Goal: Information Seeking & Learning: Check status

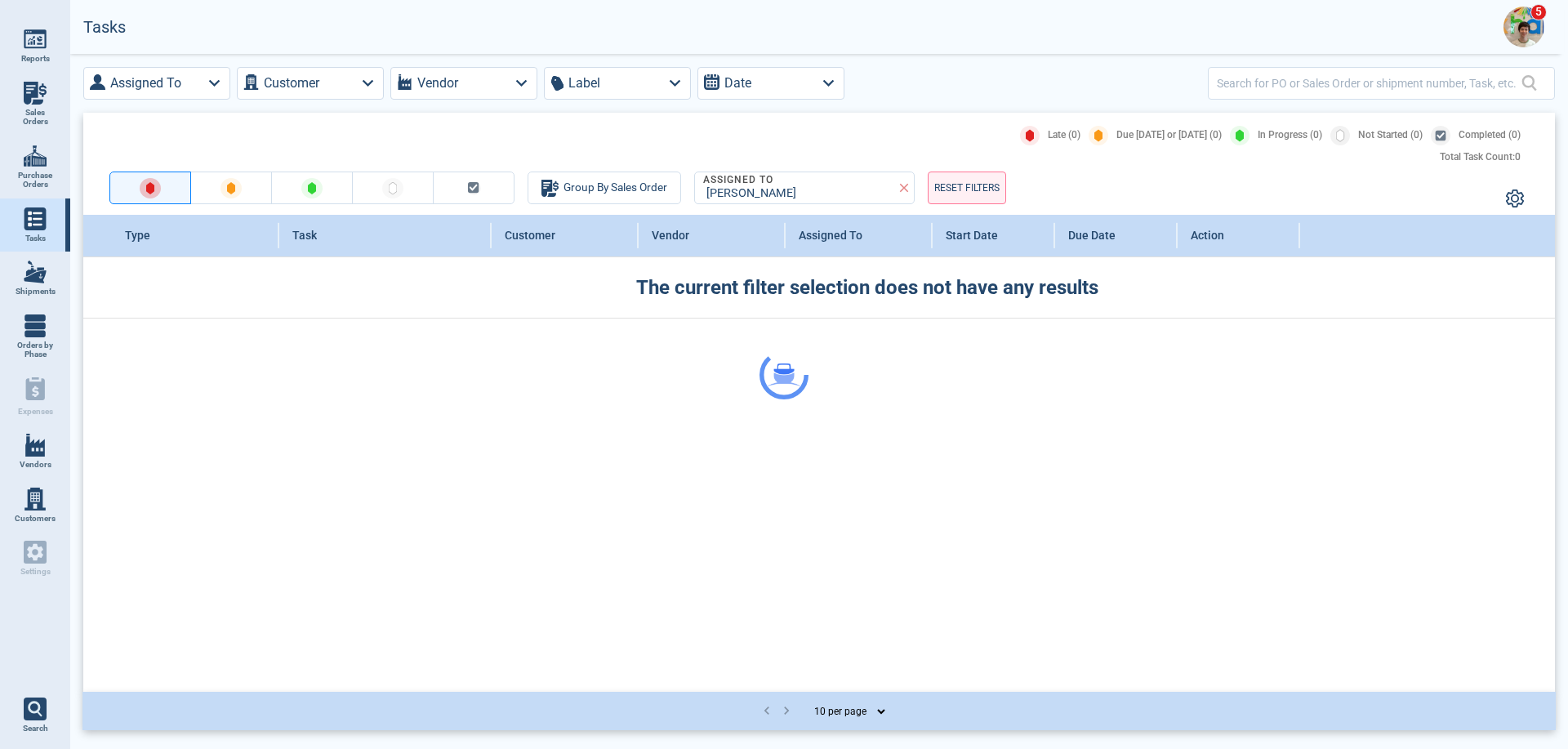
click at [1518, 33] on div at bounding box center [784, 374] width 1568 height 749
click at [1521, 17] on img at bounding box center [1524, 27] width 41 height 41
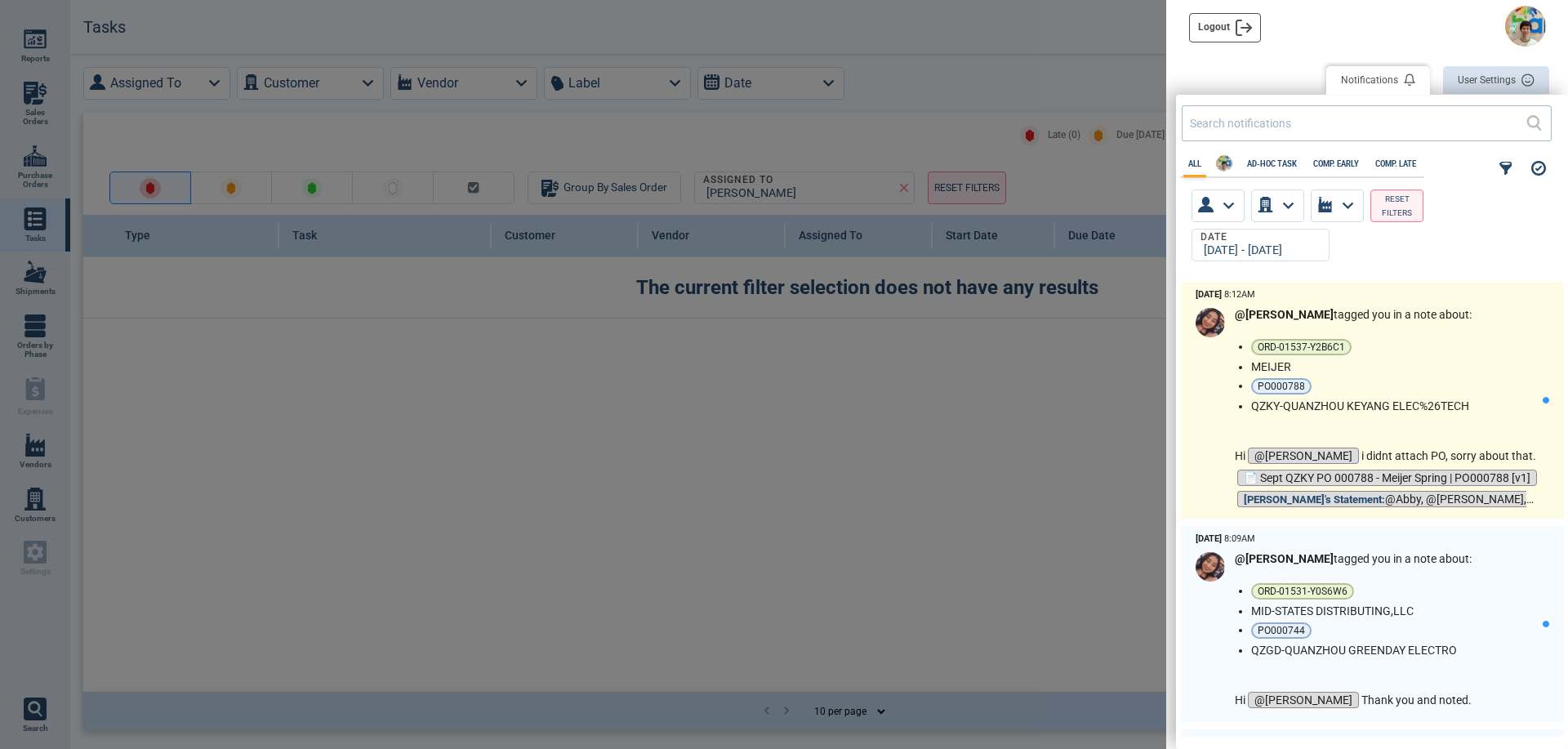
scroll to position [450, 383]
click at [1365, 447] on p "Hi @[PERSON_NAME] i didnt attach PO, sorry about that." at bounding box center [1388, 456] width 308 height 22
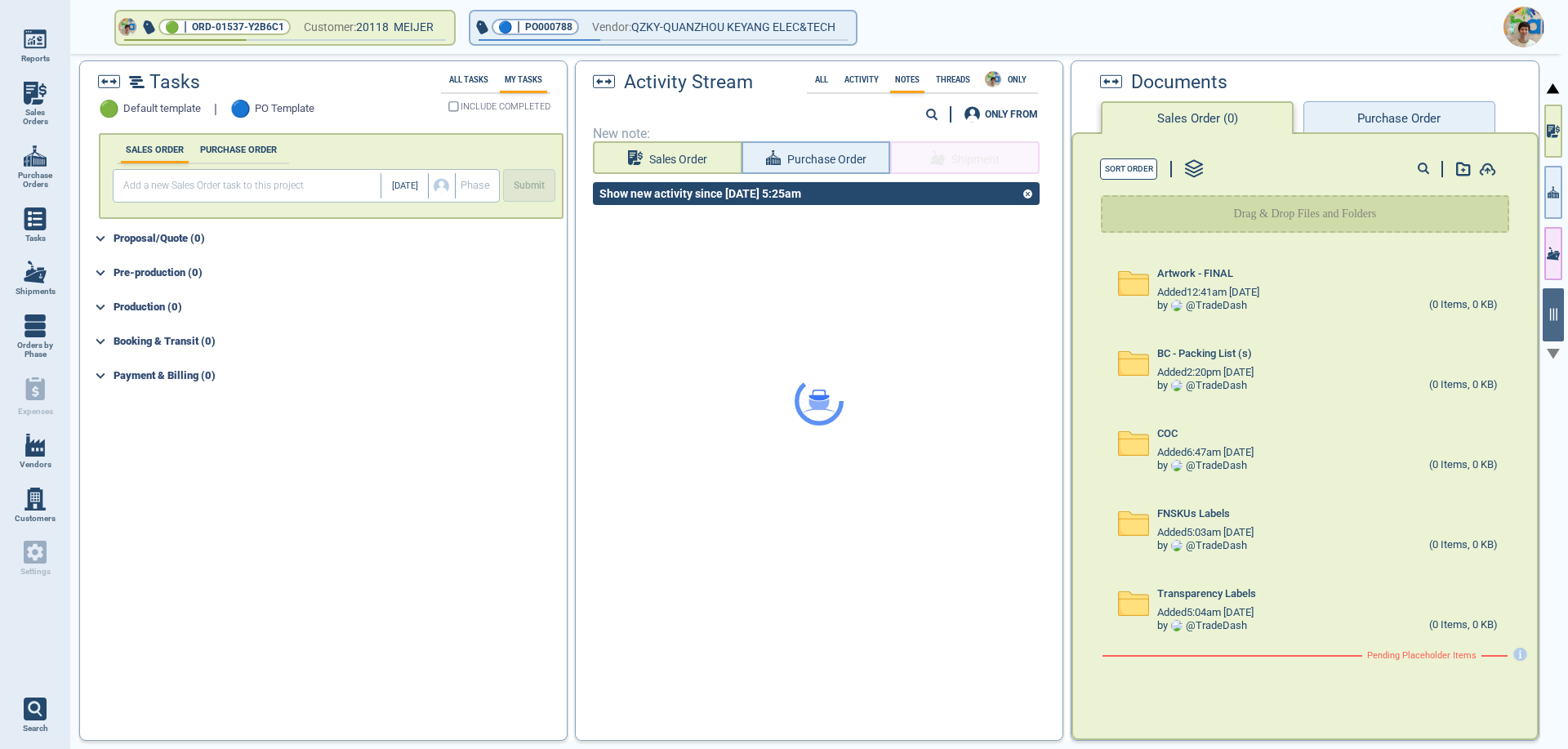
click at [1359, 107] on button "Purchase Order" at bounding box center [1399, 118] width 191 height 33
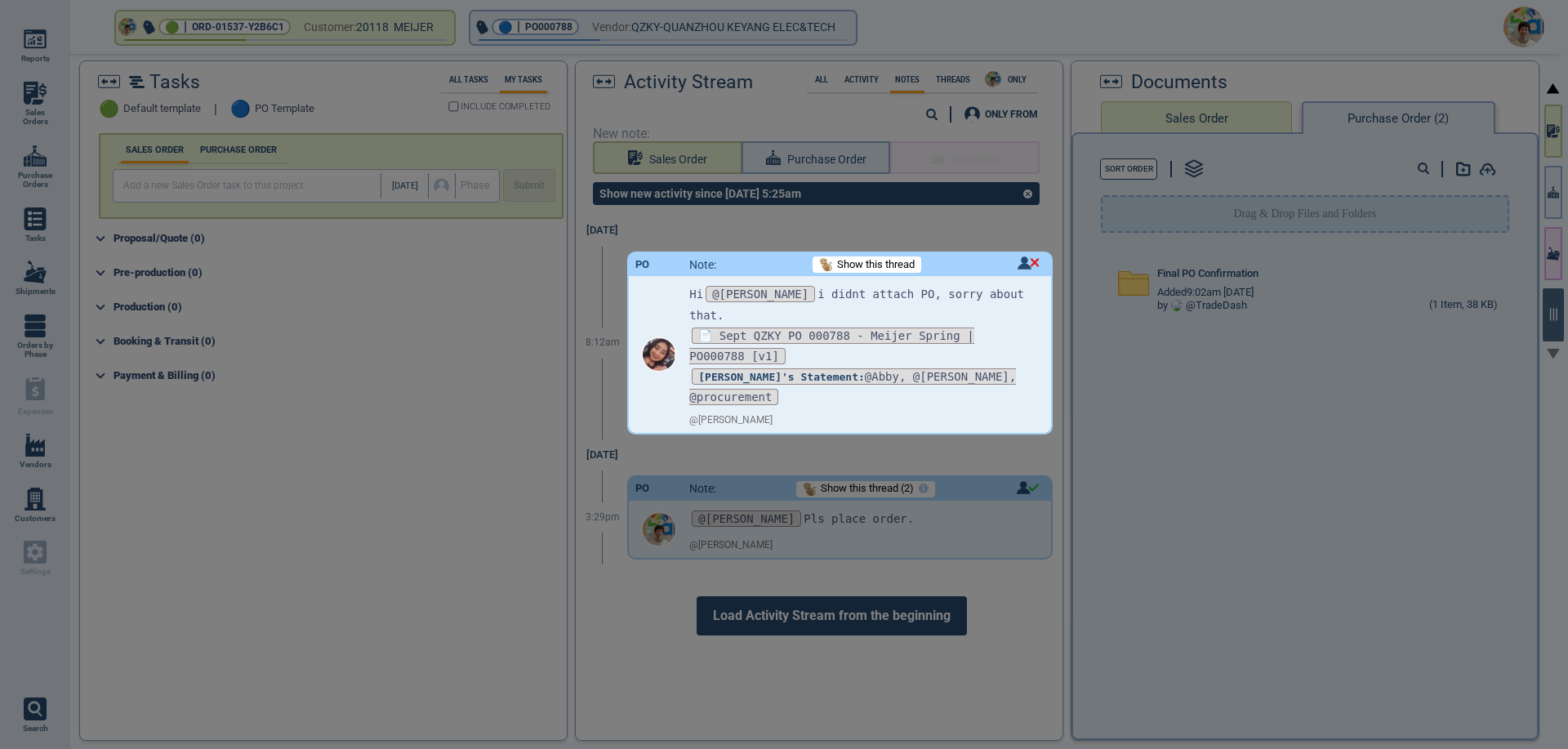
click at [1256, 297] on div at bounding box center [784, 374] width 1568 height 749
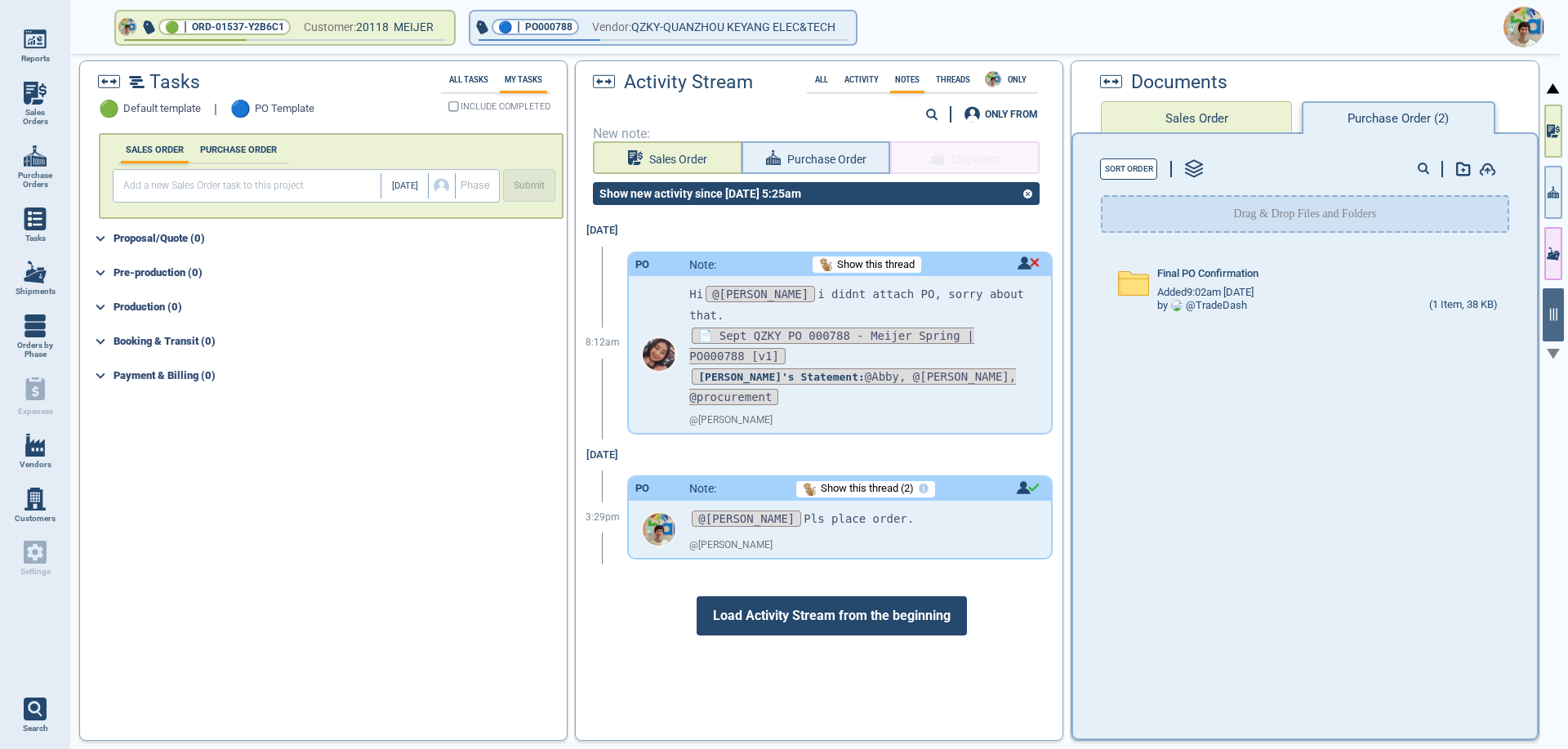
click at [1529, 29] on img at bounding box center [1524, 27] width 41 height 41
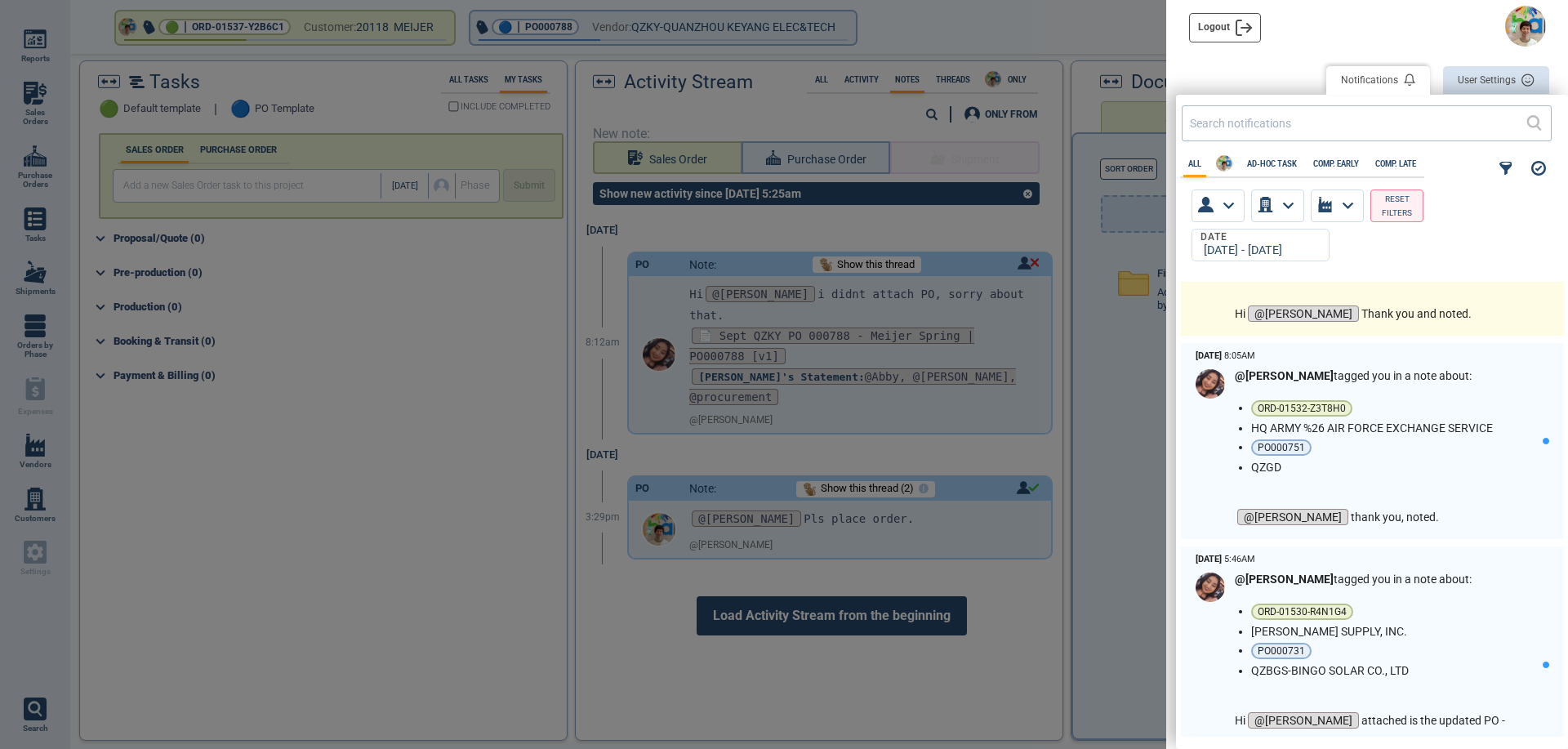
scroll to position [409, 0]
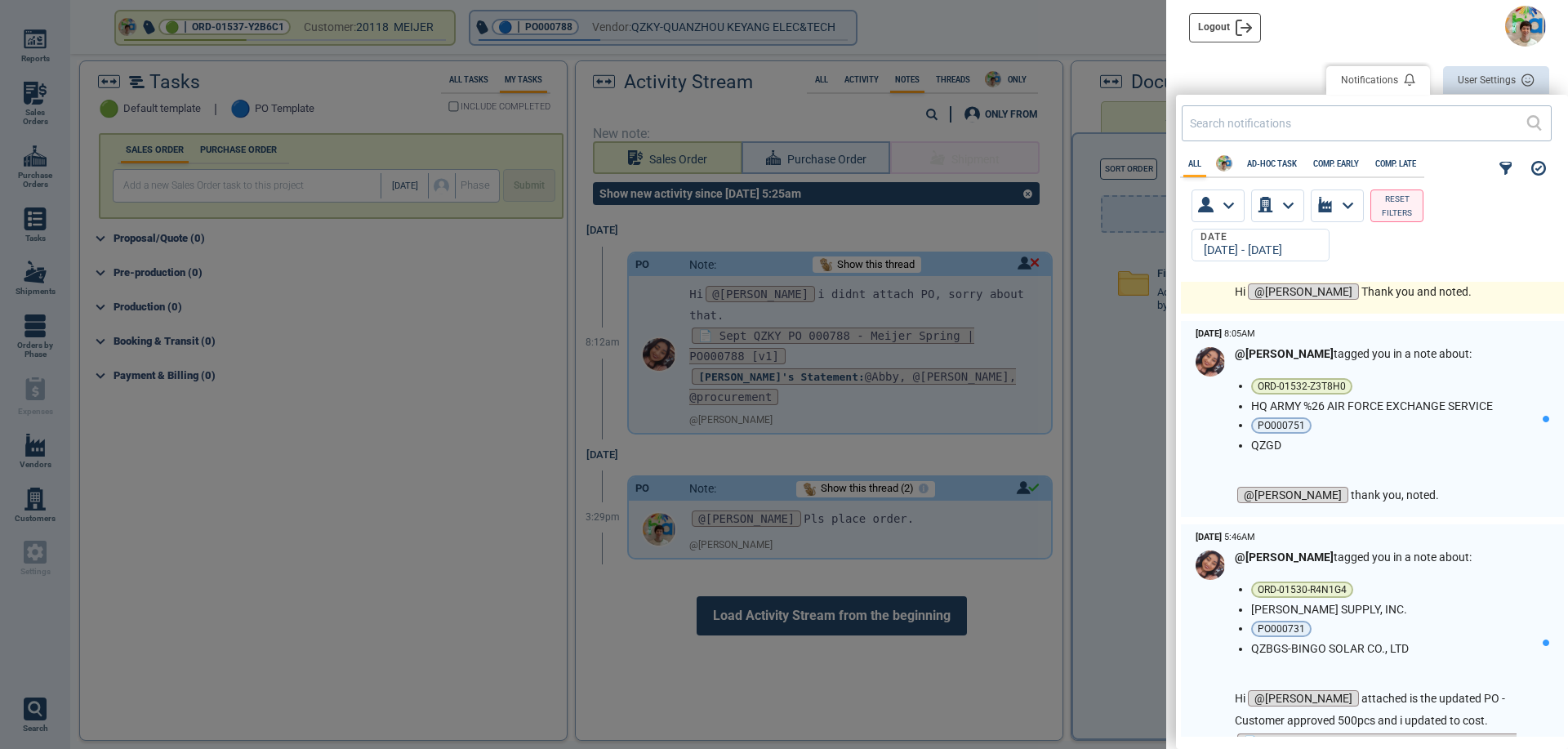
click at [1453, 610] on li "[PERSON_NAME] SUPPLY, INC." at bounding box center [1393, 610] width 285 height 14
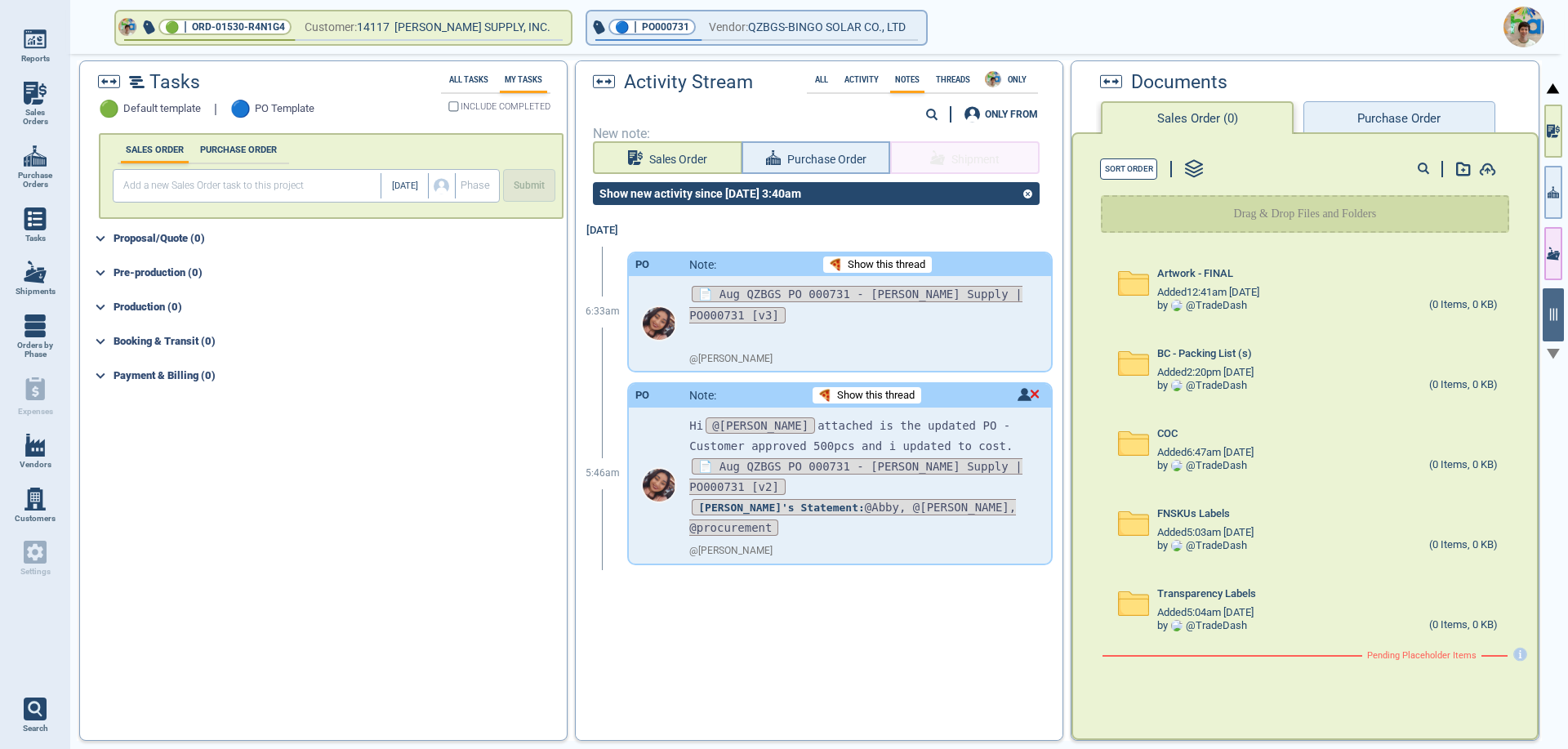
scroll to position [1, 0]
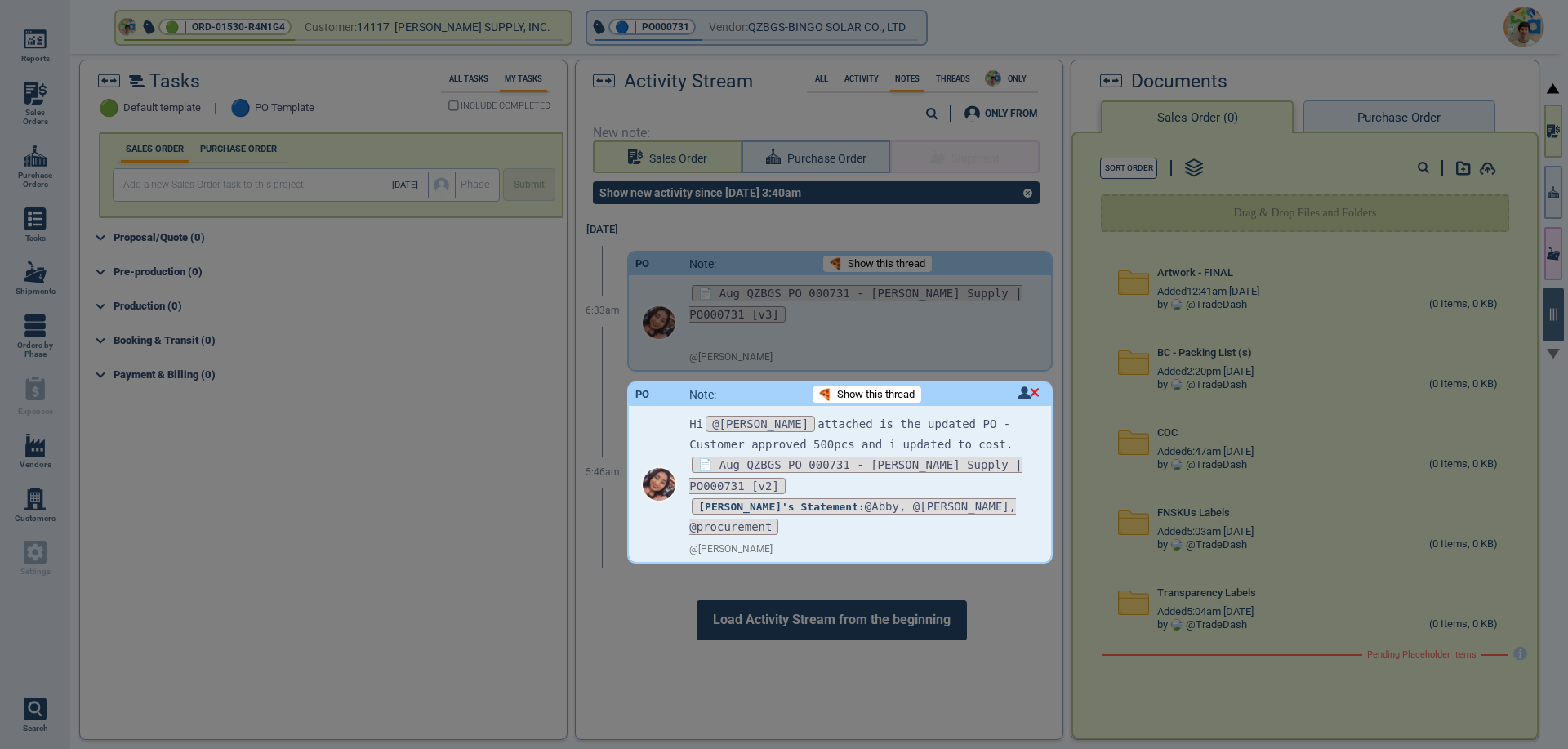
click at [1416, 118] on div at bounding box center [784, 374] width 1568 height 749
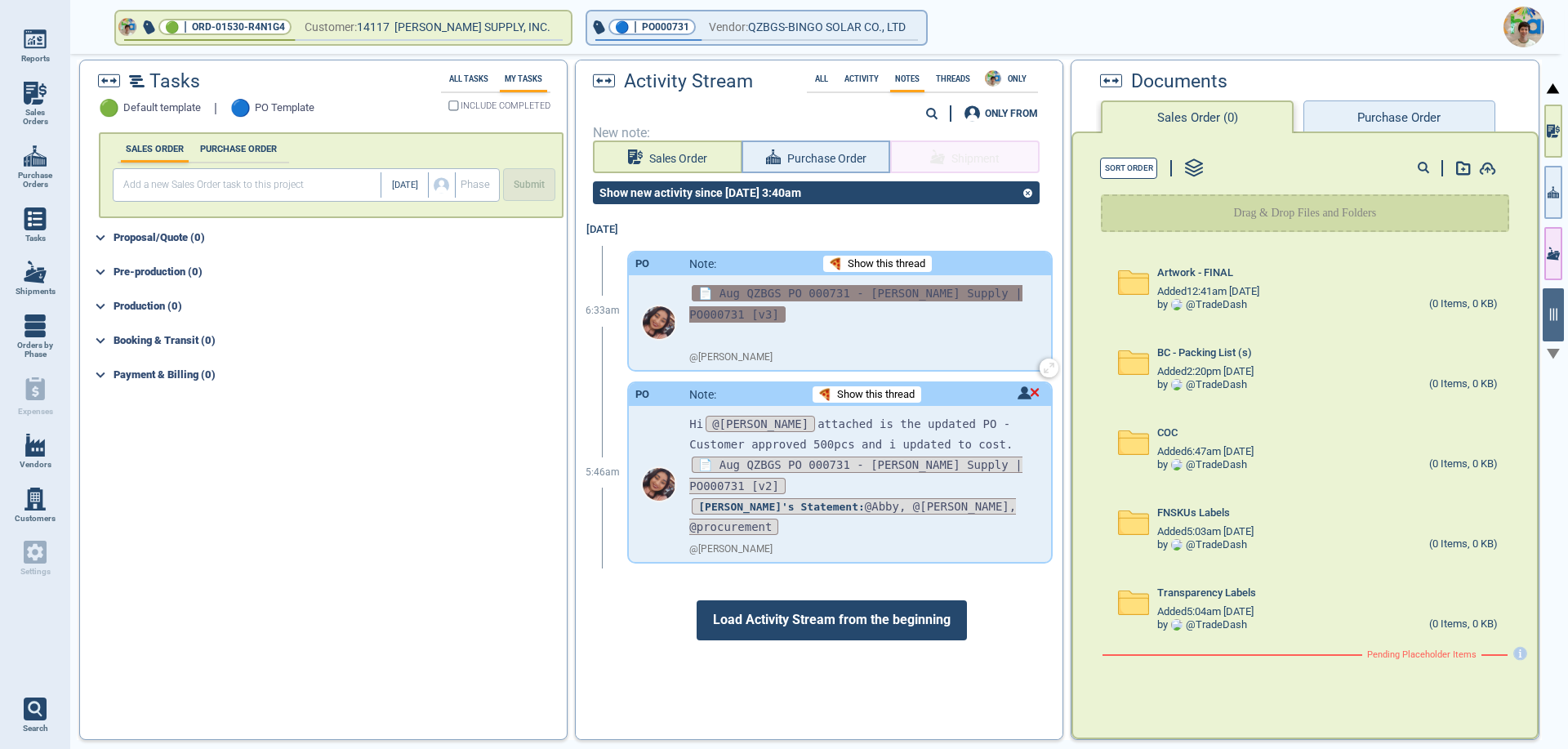
click at [806, 296] on span "📄 Aug QZBGS PO 000731 - [PERSON_NAME] Supply | PO000731 [v3]" at bounding box center [855, 303] width 332 height 37
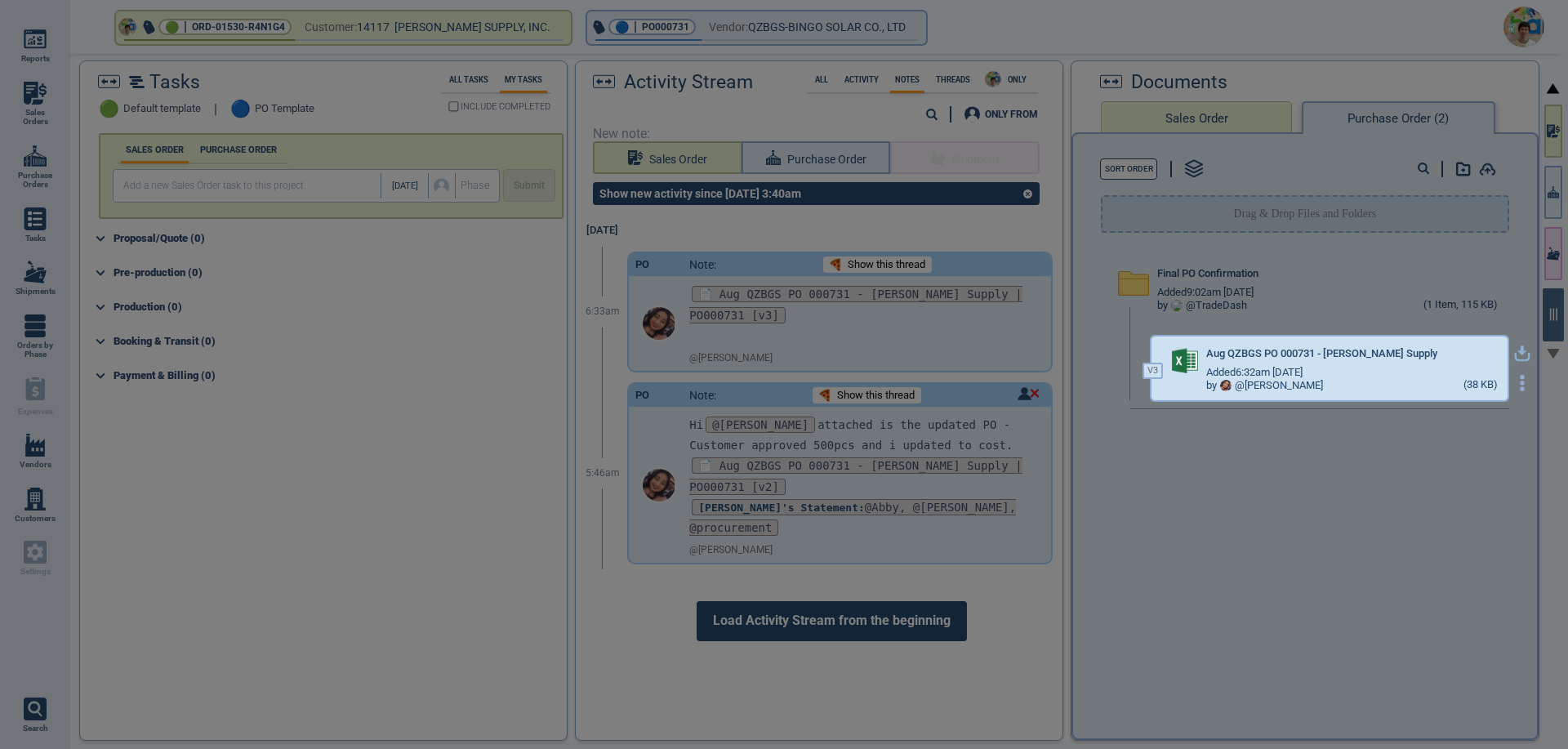
click at [1514, 352] on icon "button" at bounding box center [1522, 354] width 16 height 16
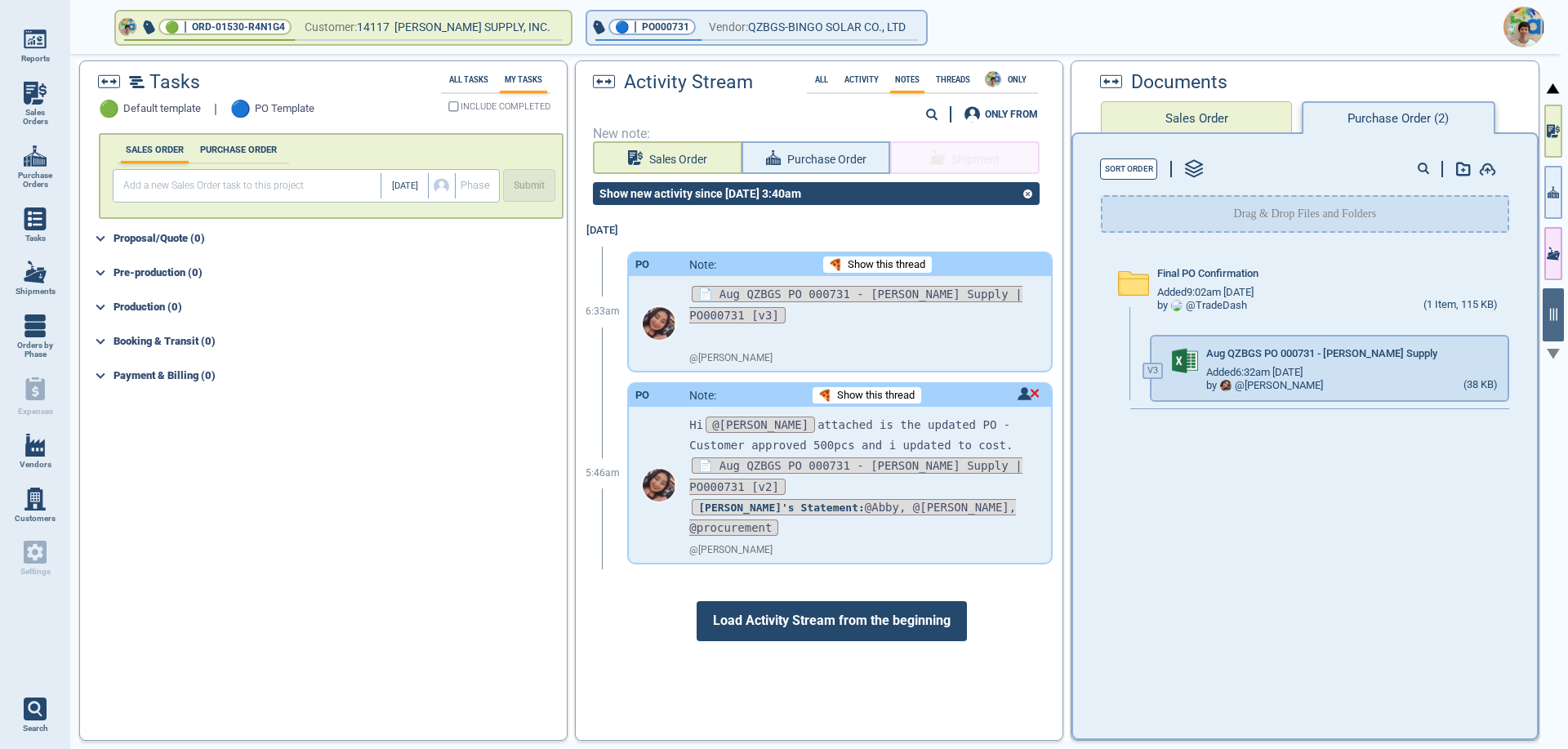
click at [27, 458] on link "Vendors" at bounding box center [35, 451] width 71 height 54
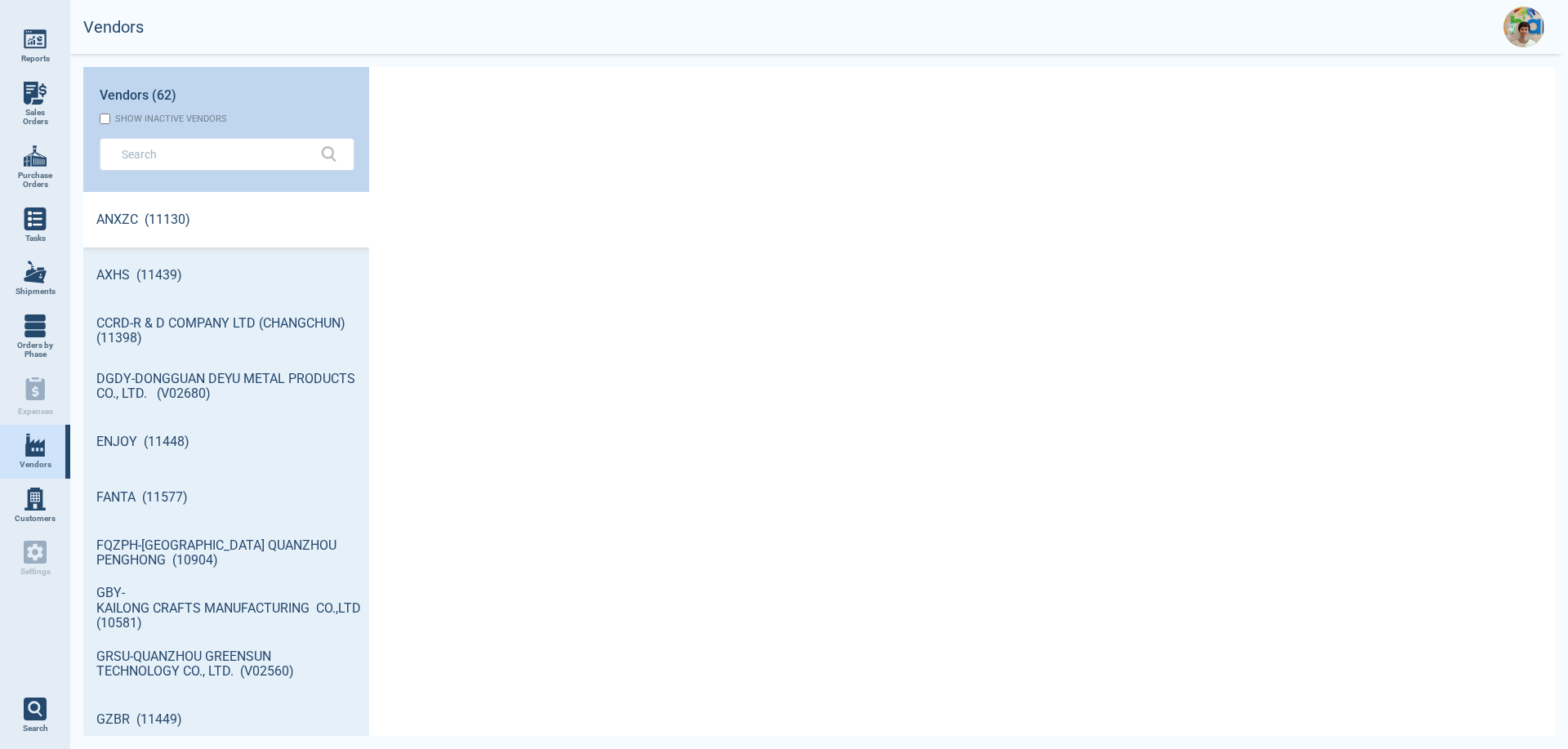
scroll to position [539, 281]
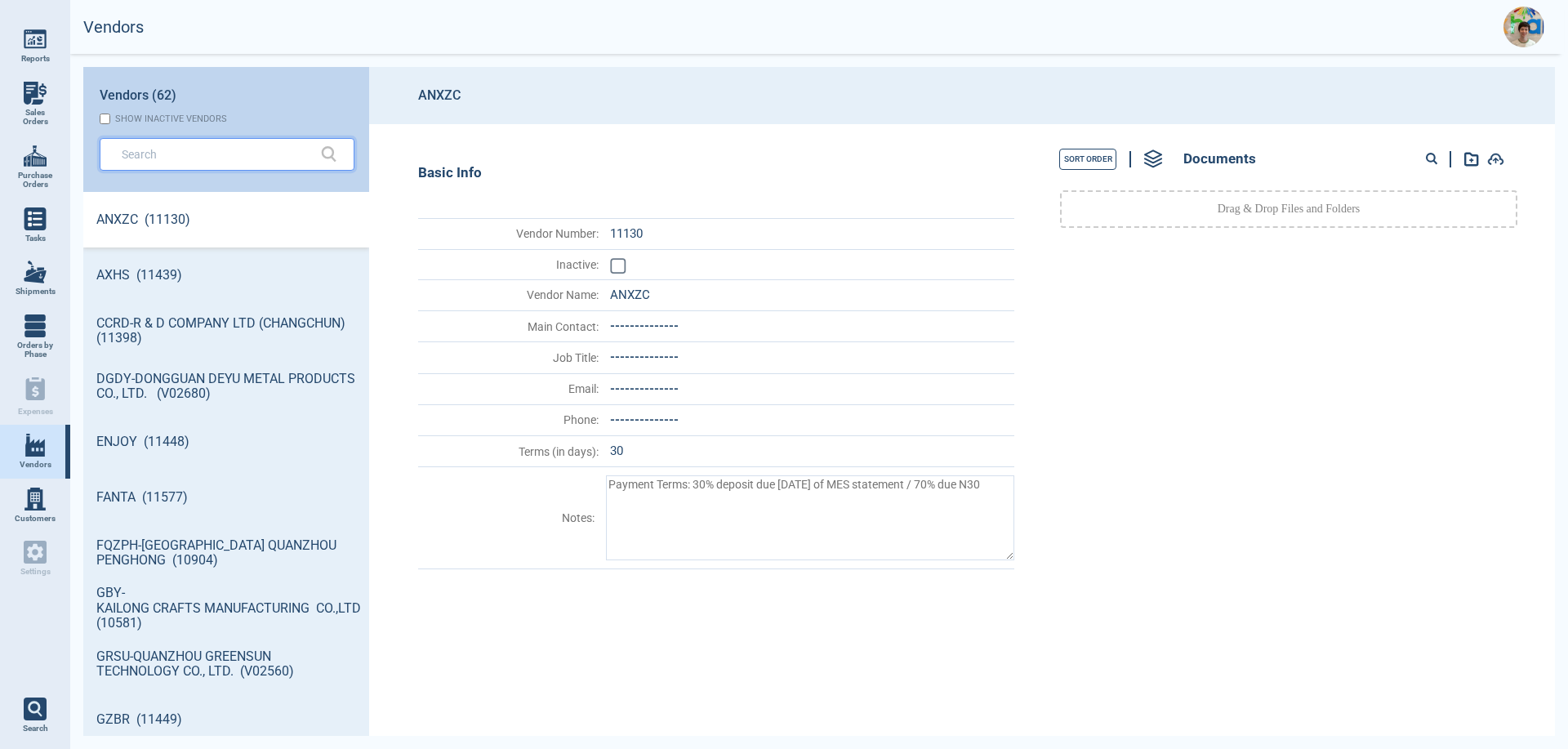
click at [166, 161] on input "text" at bounding box center [214, 154] width 186 height 24
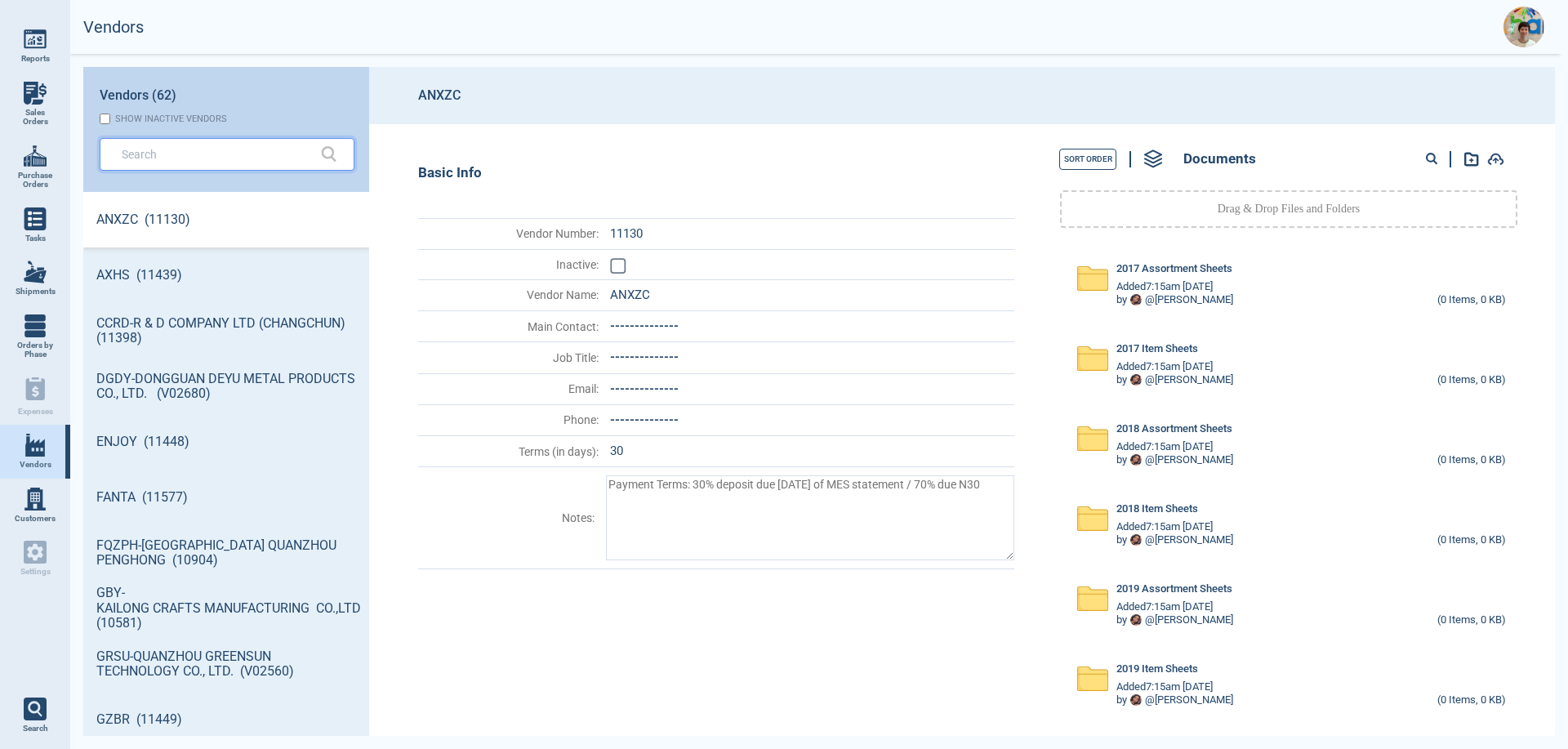
type textarea "x"
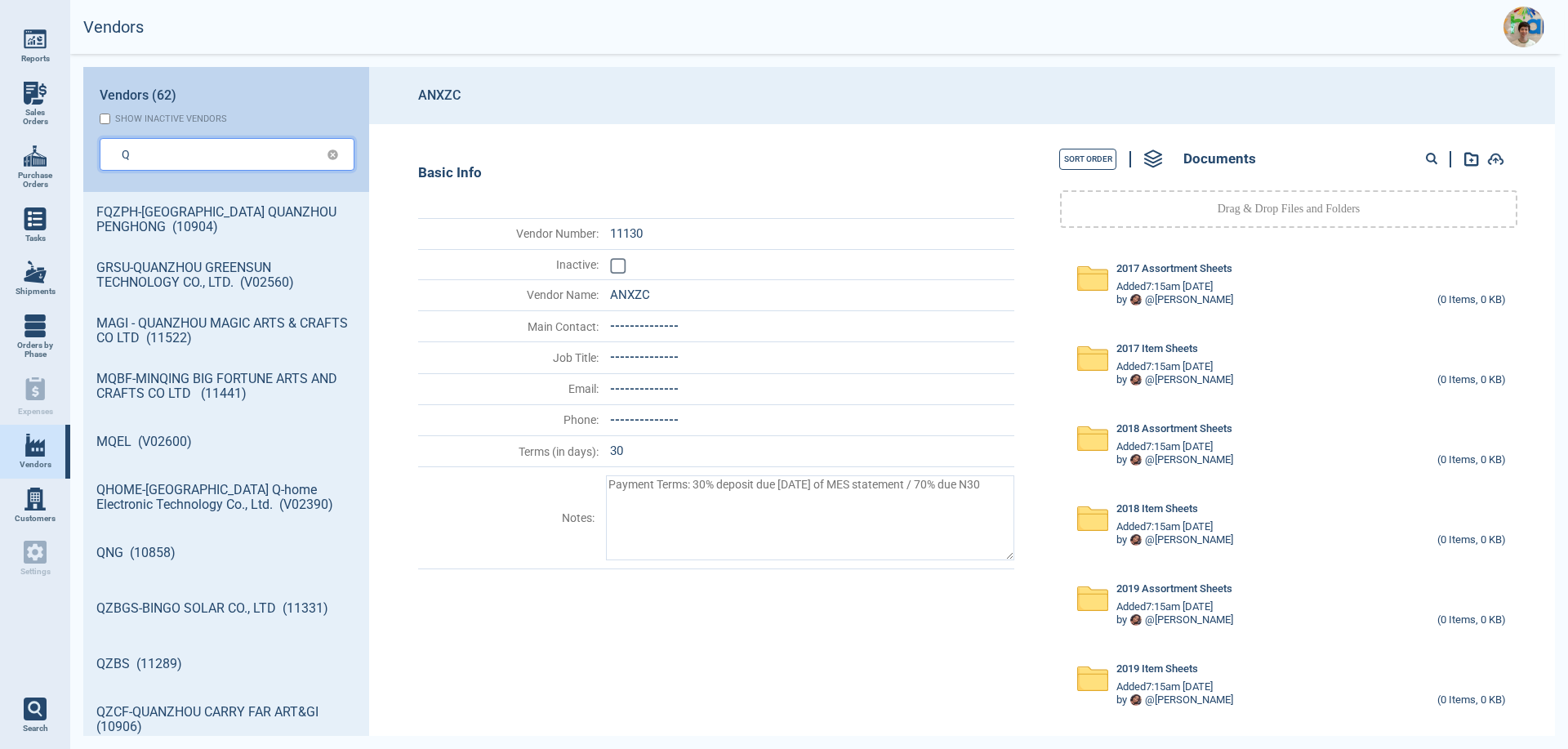
type input "Q"
type textarea "x"
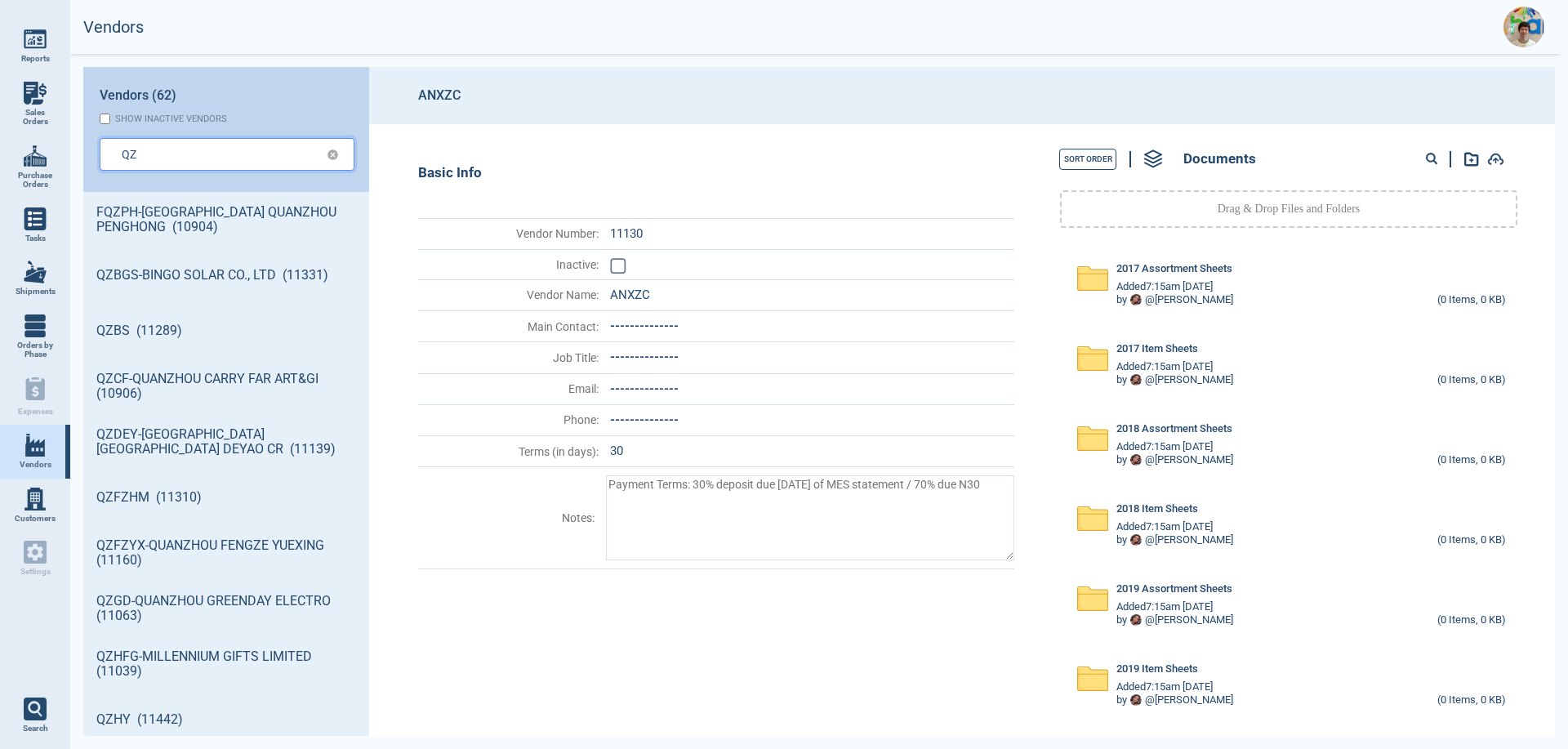
type input "QZ"
type textarea "x"
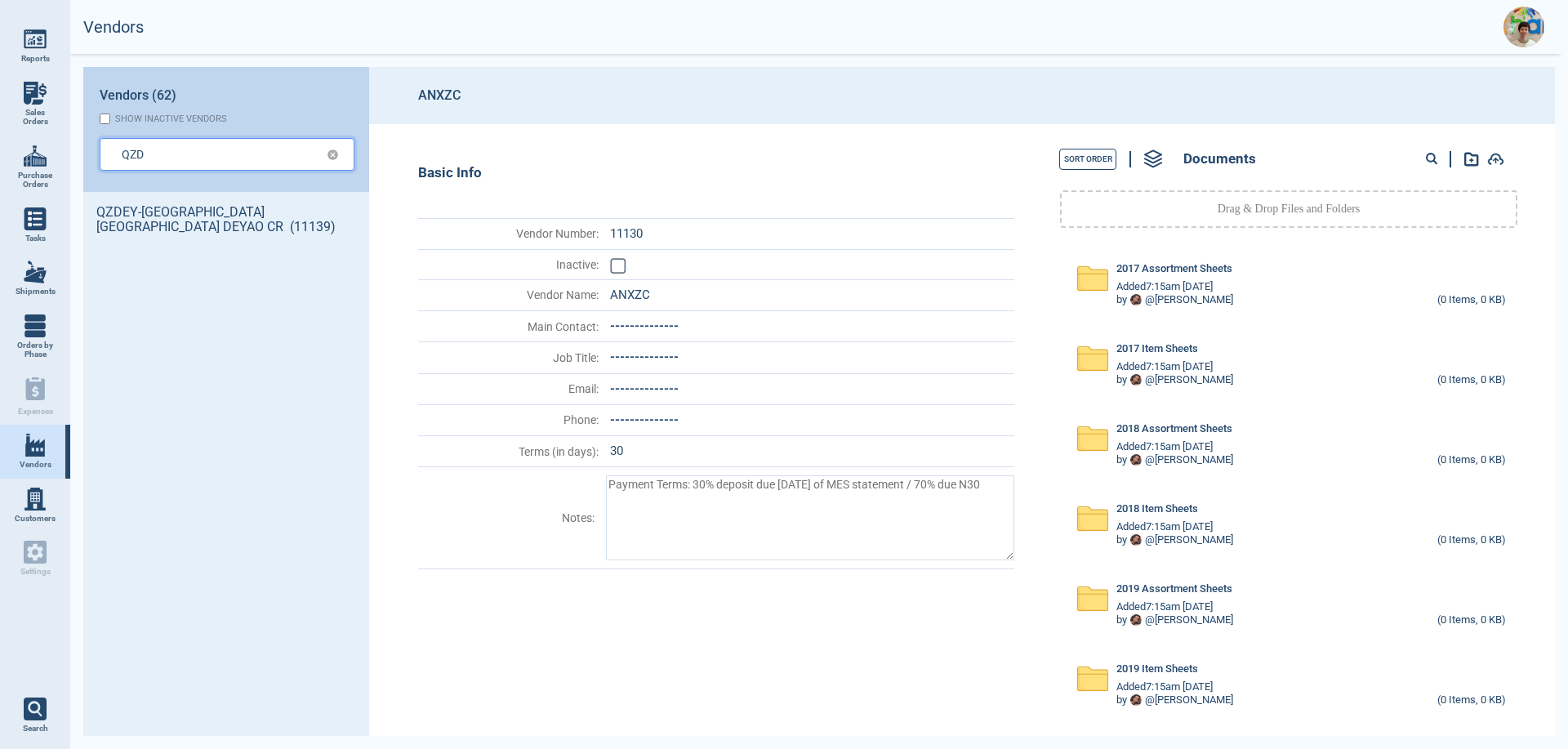
type input "QZD"
type textarea "x"
type input "QZDE"
type textarea "x"
type input "QZDEY"
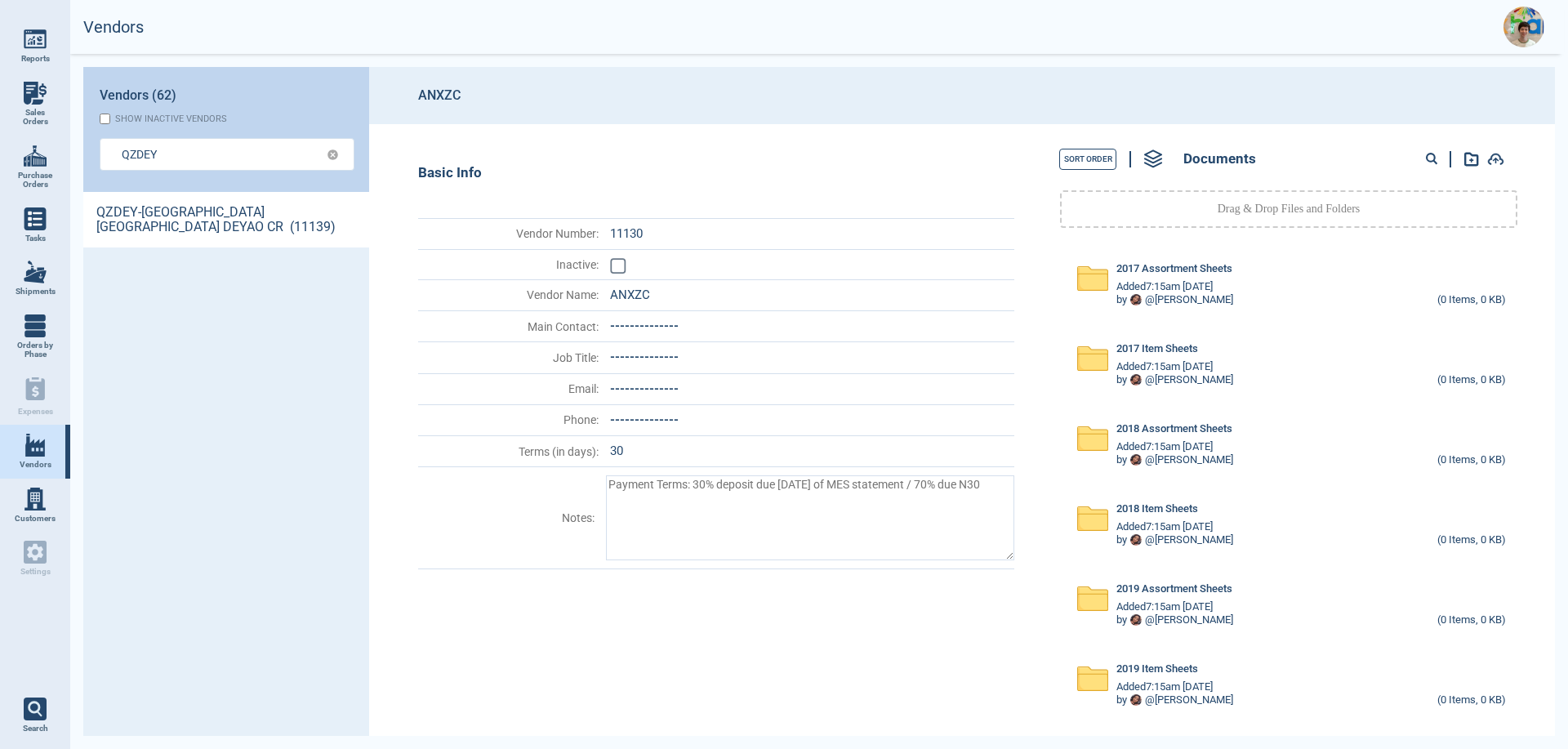
click at [177, 221] on link "QZDEY-[GEOGRAPHIC_DATA] [GEOGRAPHIC_DATA] DEYAO CR (11139)" at bounding box center [226, 219] width 286 height 55
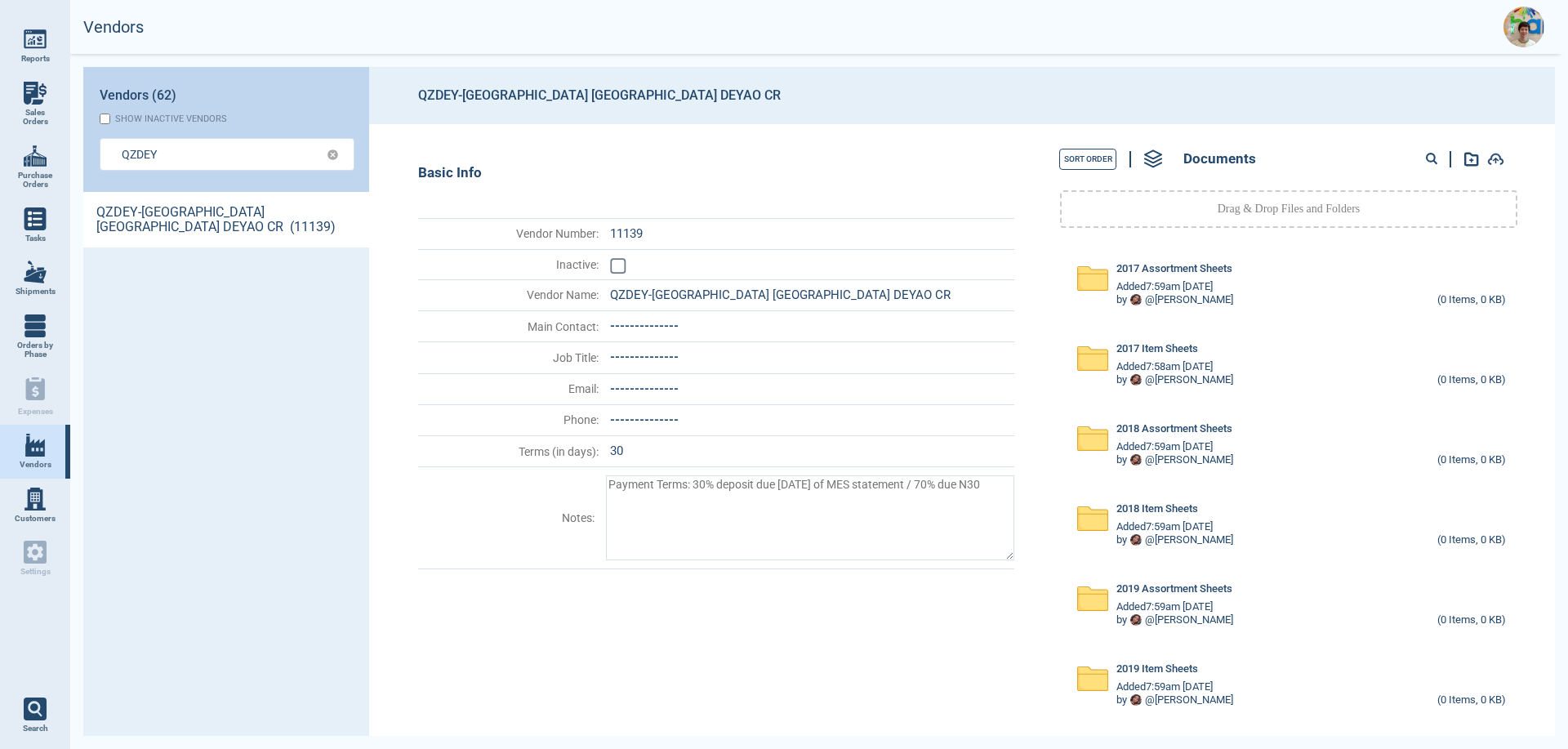
click at [1429, 156] on circle at bounding box center [1430, 158] width 8 height 8
click at [1328, 164] on input at bounding box center [1369, 159] width 160 height 21
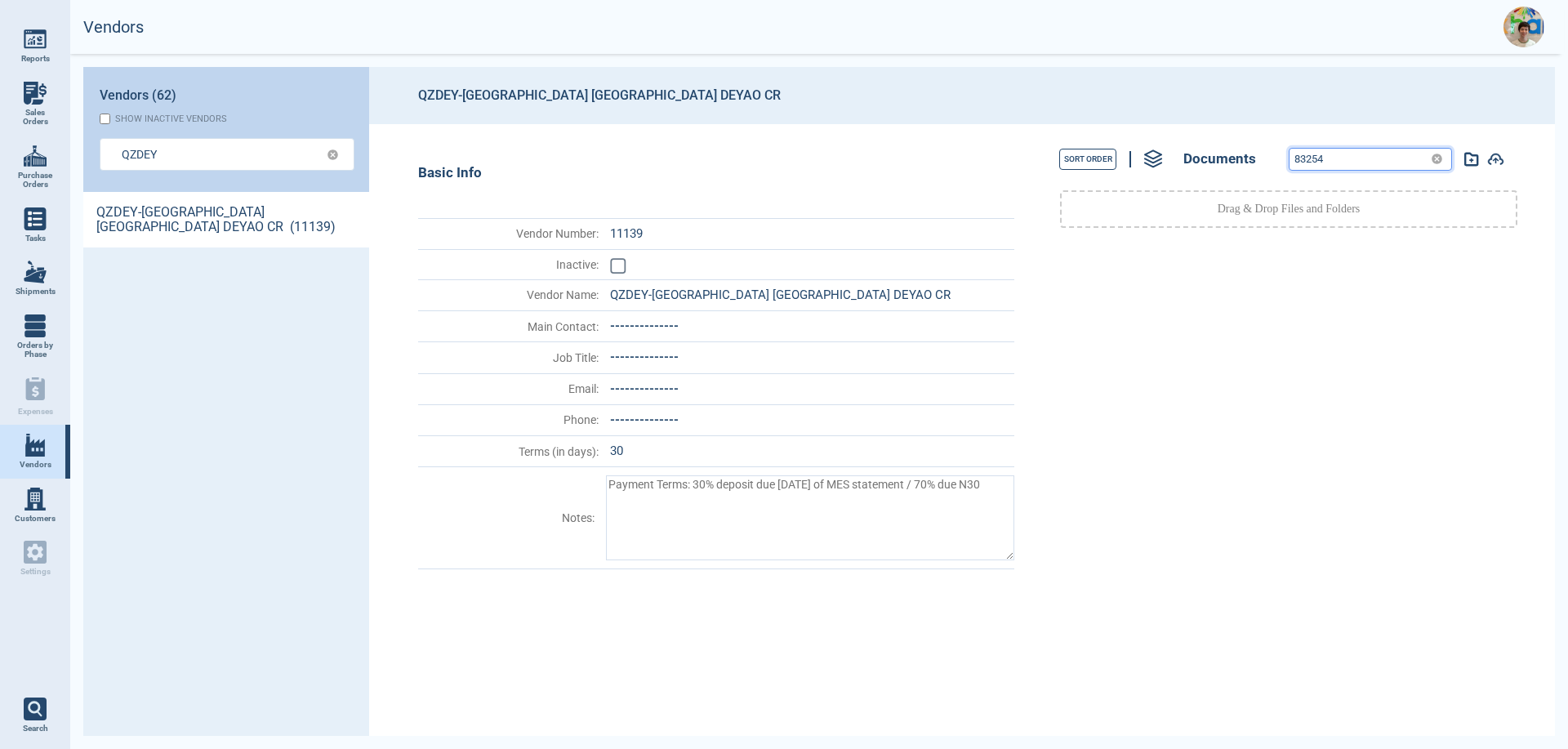
drag, startPoint x: 1323, startPoint y: 158, endPoint x: 1290, endPoint y: 160, distance: 33.1
click at [1290, 160] on input "83254" at bounding box center [1356, 159] width 134 height 21
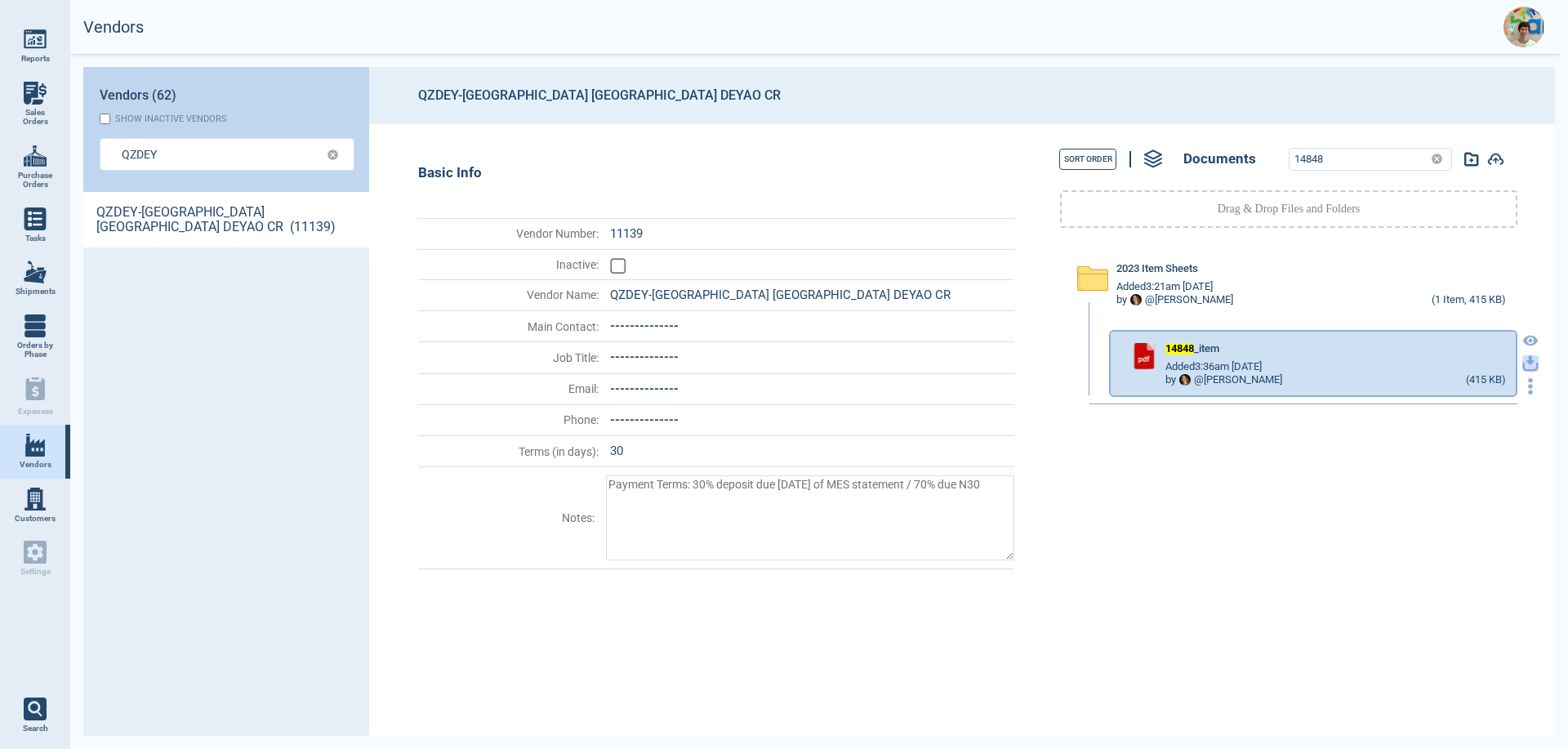
click at [1525, 361] on icon "button" at bounding box center [1530, 360] width 10 height 10
click at [1339, 160] on input "14848" at bounding box center [1356, 159] width 134 height 21
click at [1339, 164] on input "14848" at bounding box center [1356, 159] width 134 height 21
click at [1522, 366] on icon "button" at bounding box center [1529, 363] width 16 height 16
drag, startPoint x: 1327, startPoint y: 158, endPoint x: 1283, endPoint y: 160, distance: 44.0
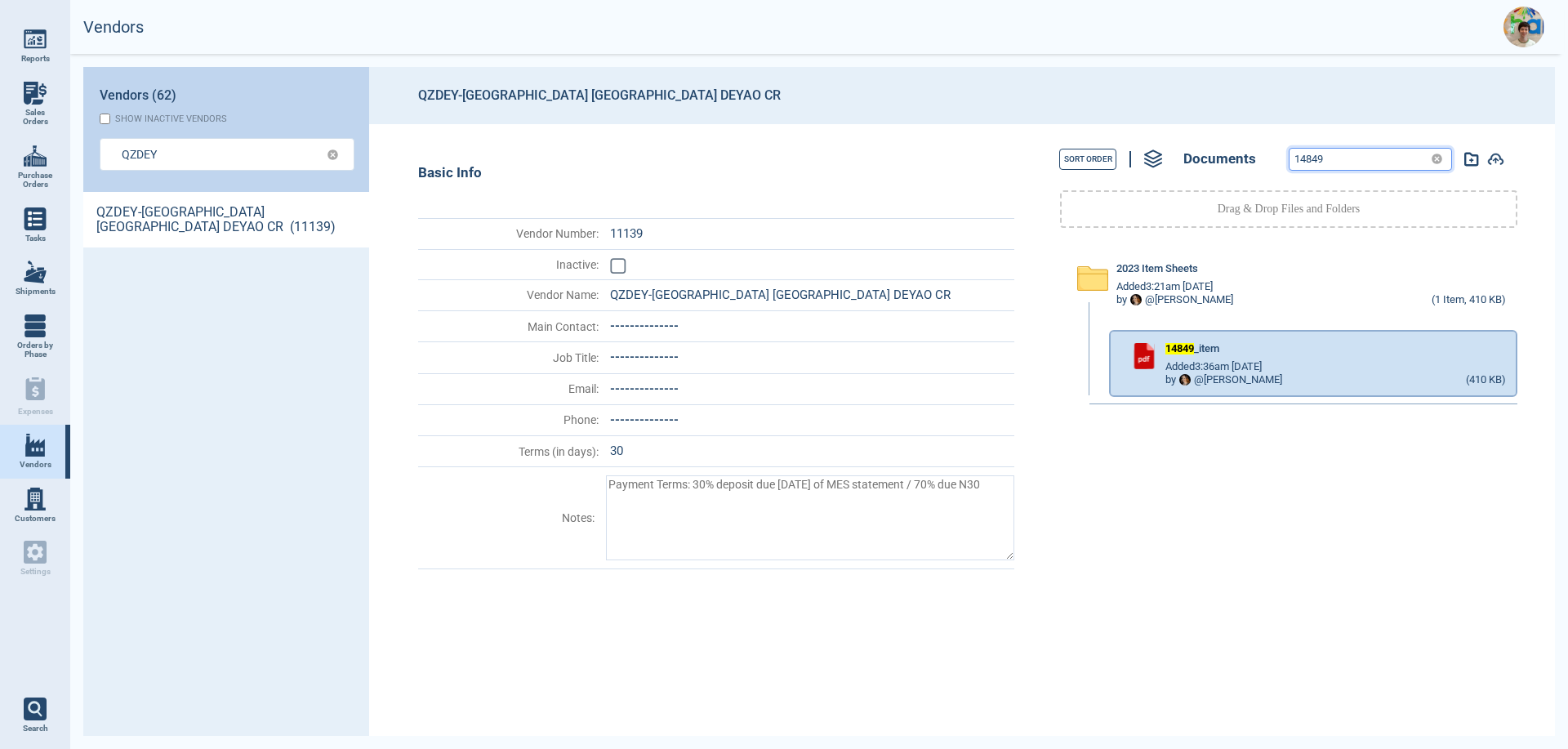
click at [1283, 160] on div "14849" at bounding box center [1387, 159] width 234 height 23
type input "83254"
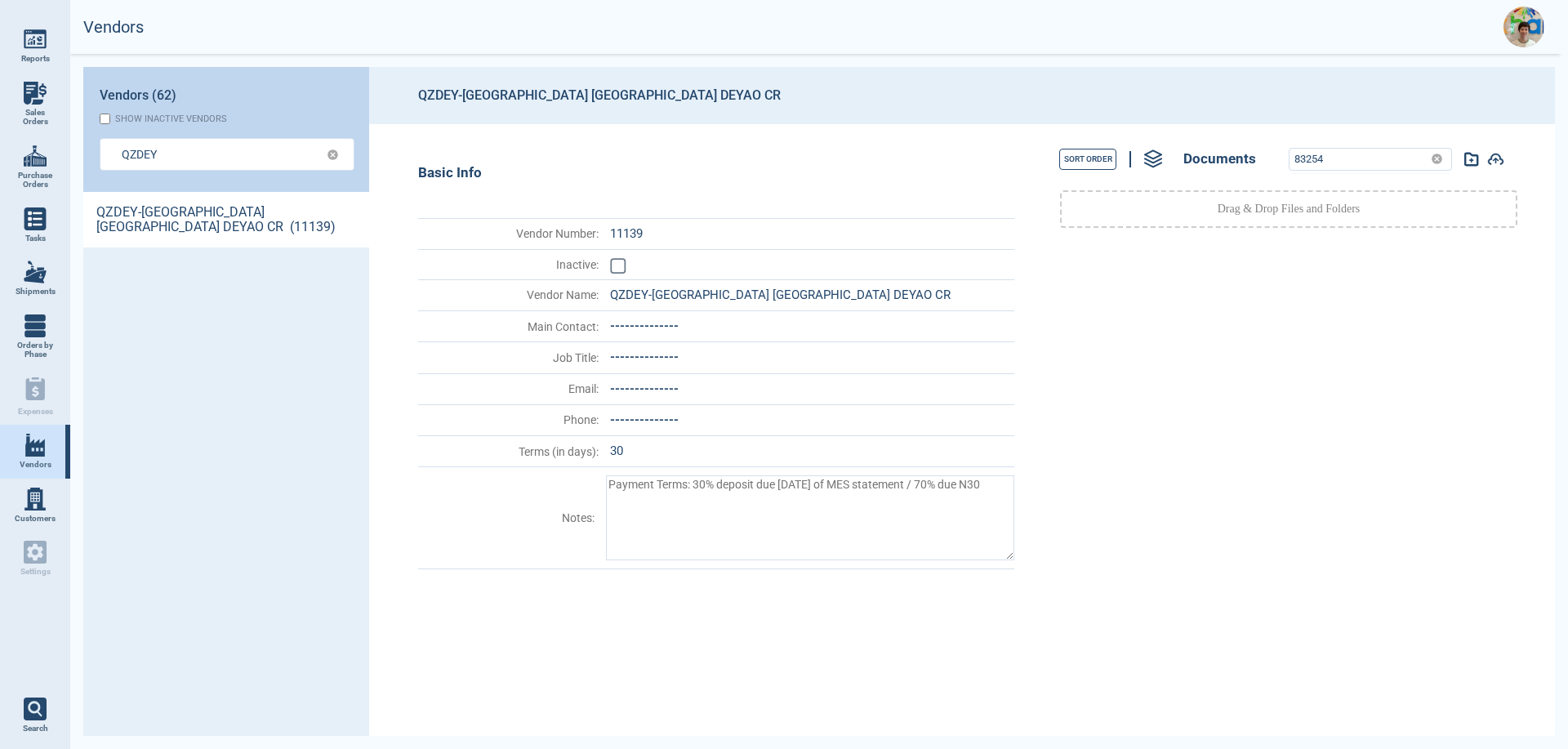
click at [1514, 27] on img at bounding box center [1524, 27] width 41 height 41
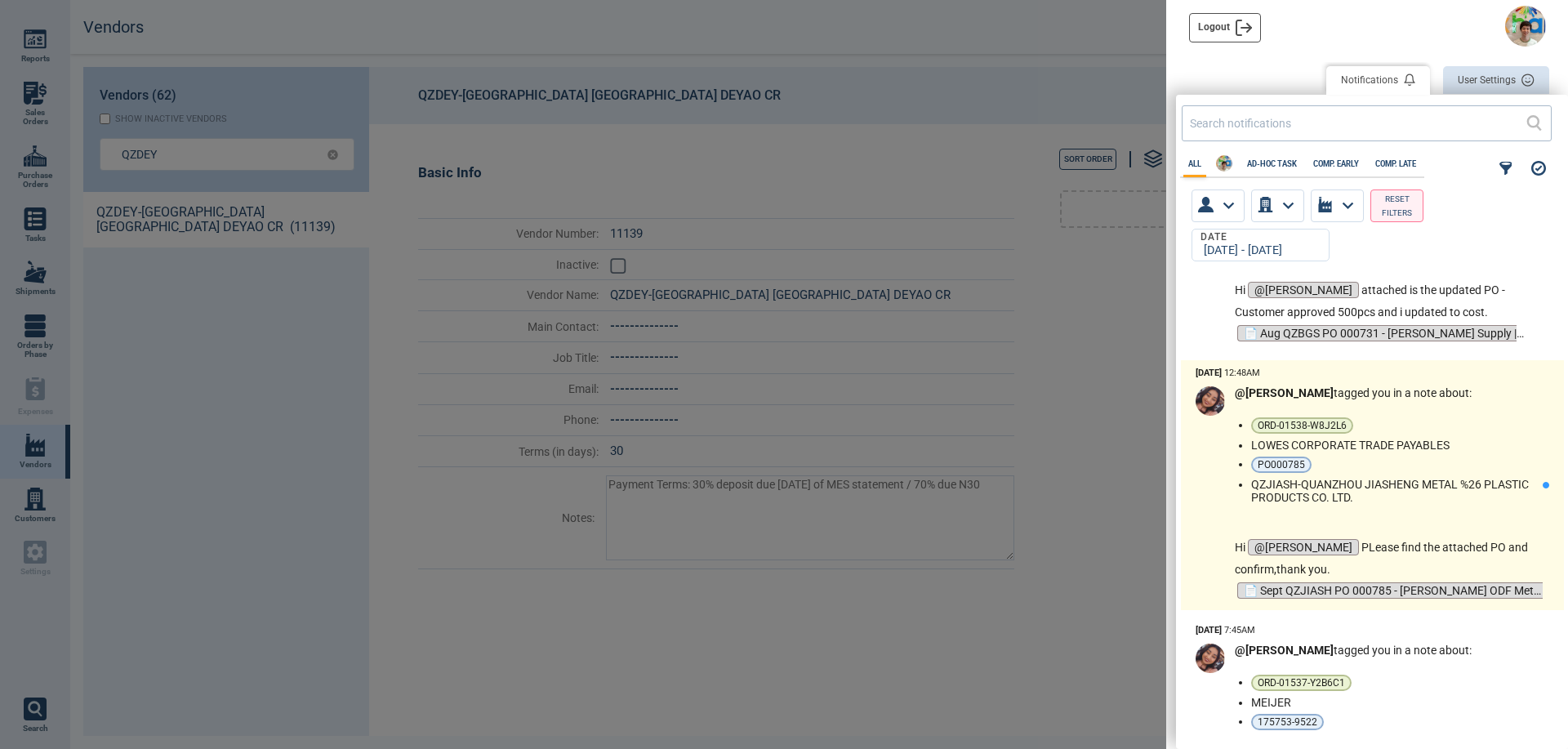
scroll to position [735, 0]
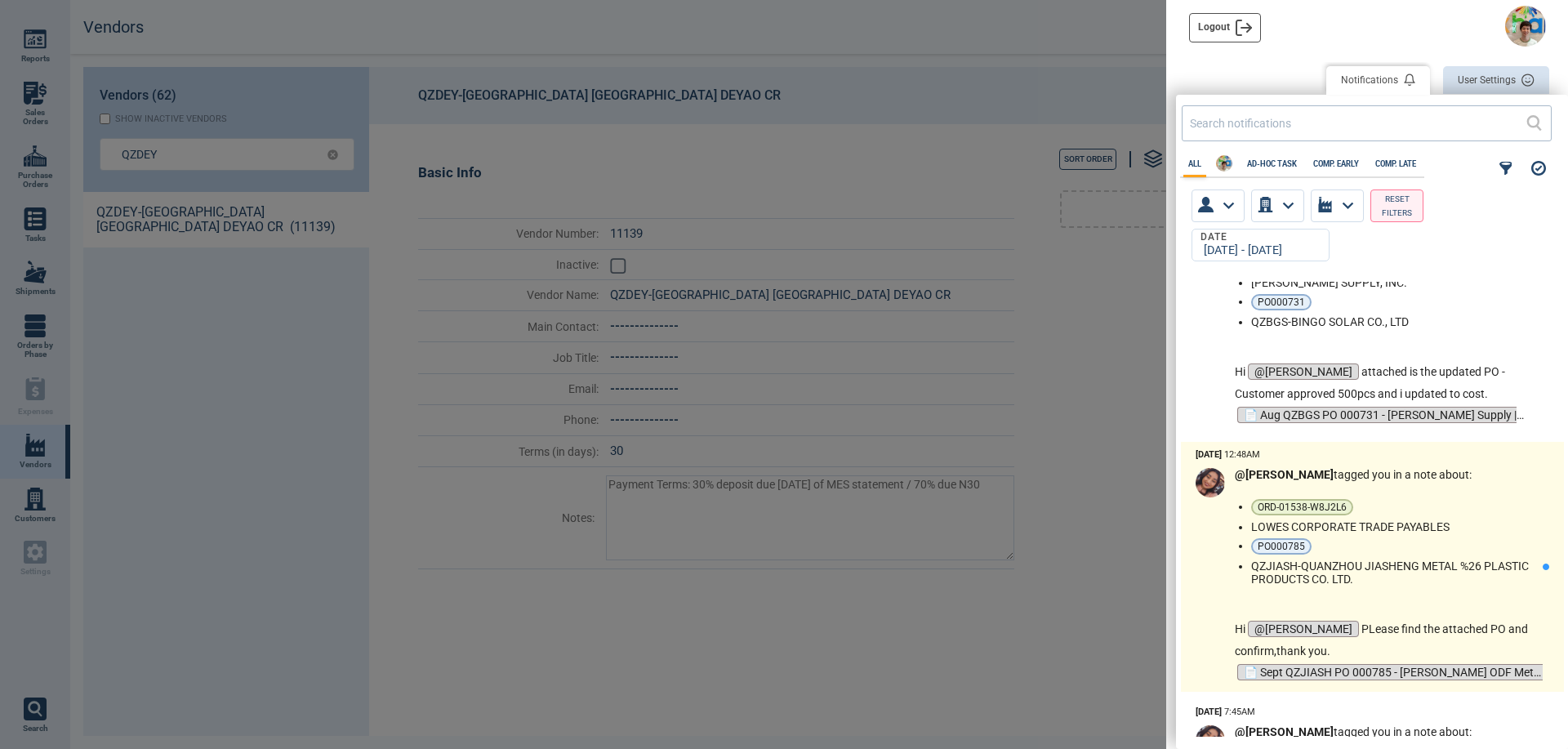
click at [1453, 596] on div "@[PERSON_NAME] tagged you in a note about: ORD-01538-W8J2L6 LOWES CORPORATE TRA…" at bounding box center [1388, 575] width 308 height 216
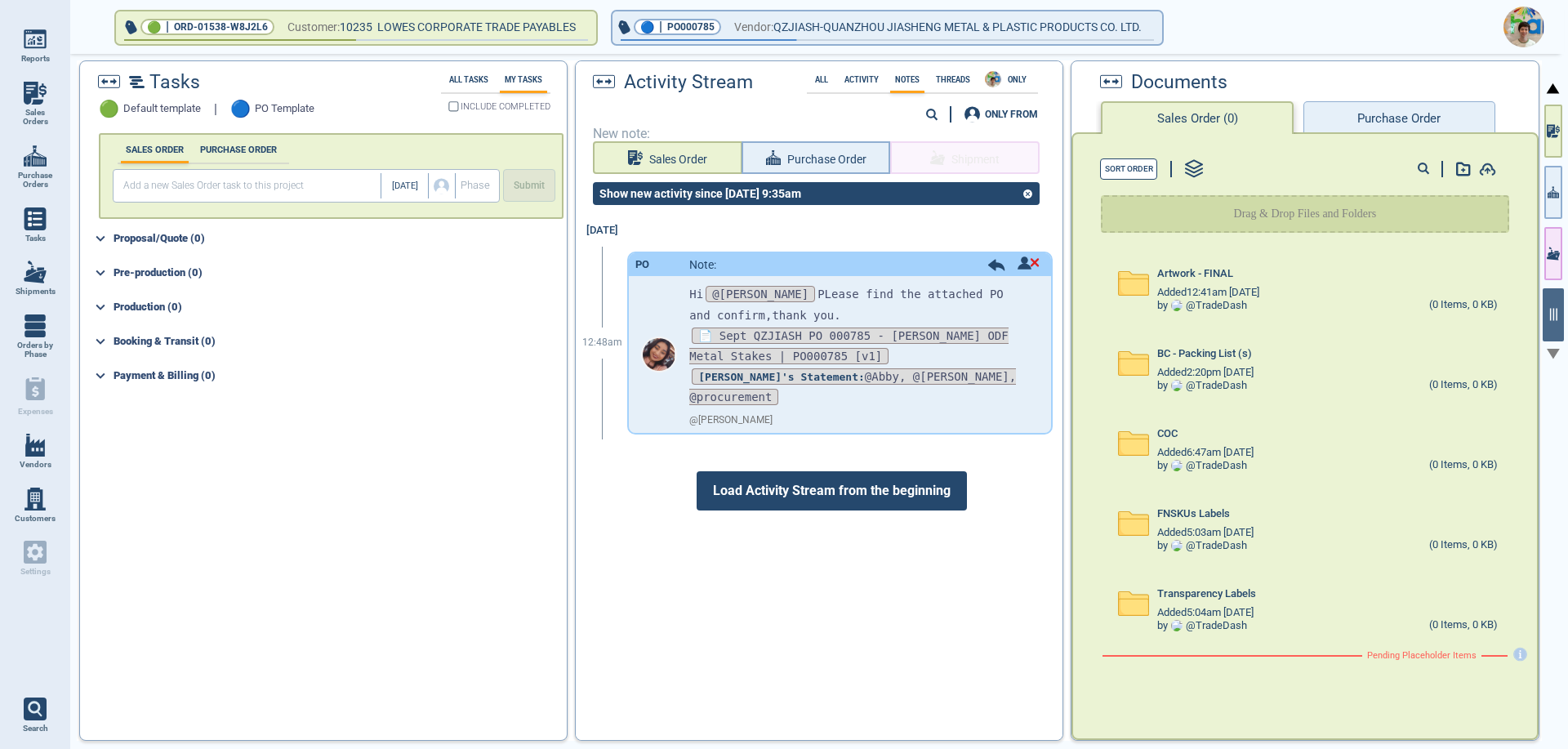
click at [894, 484] on span "Load Activity Stream from the beginning" at bounding box center [832, 491] width 271 height 40
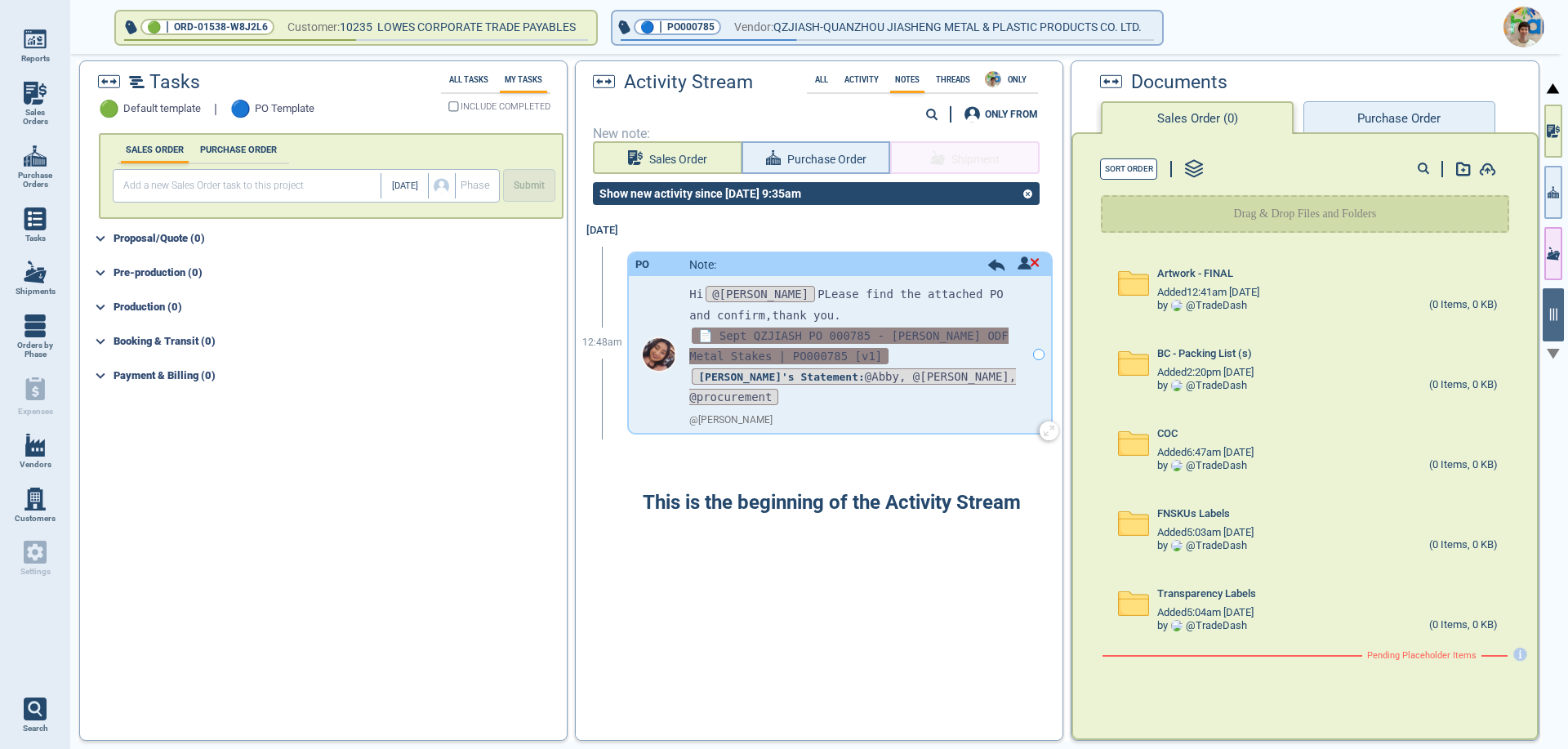
click at [908, 339] on span "📄 Sept QZJIASH PO 000785 - [PERSON_NAME] ODF Metal Stakes | PO000785 [v1]" at bounding box center [848, 346] width 319 height 37
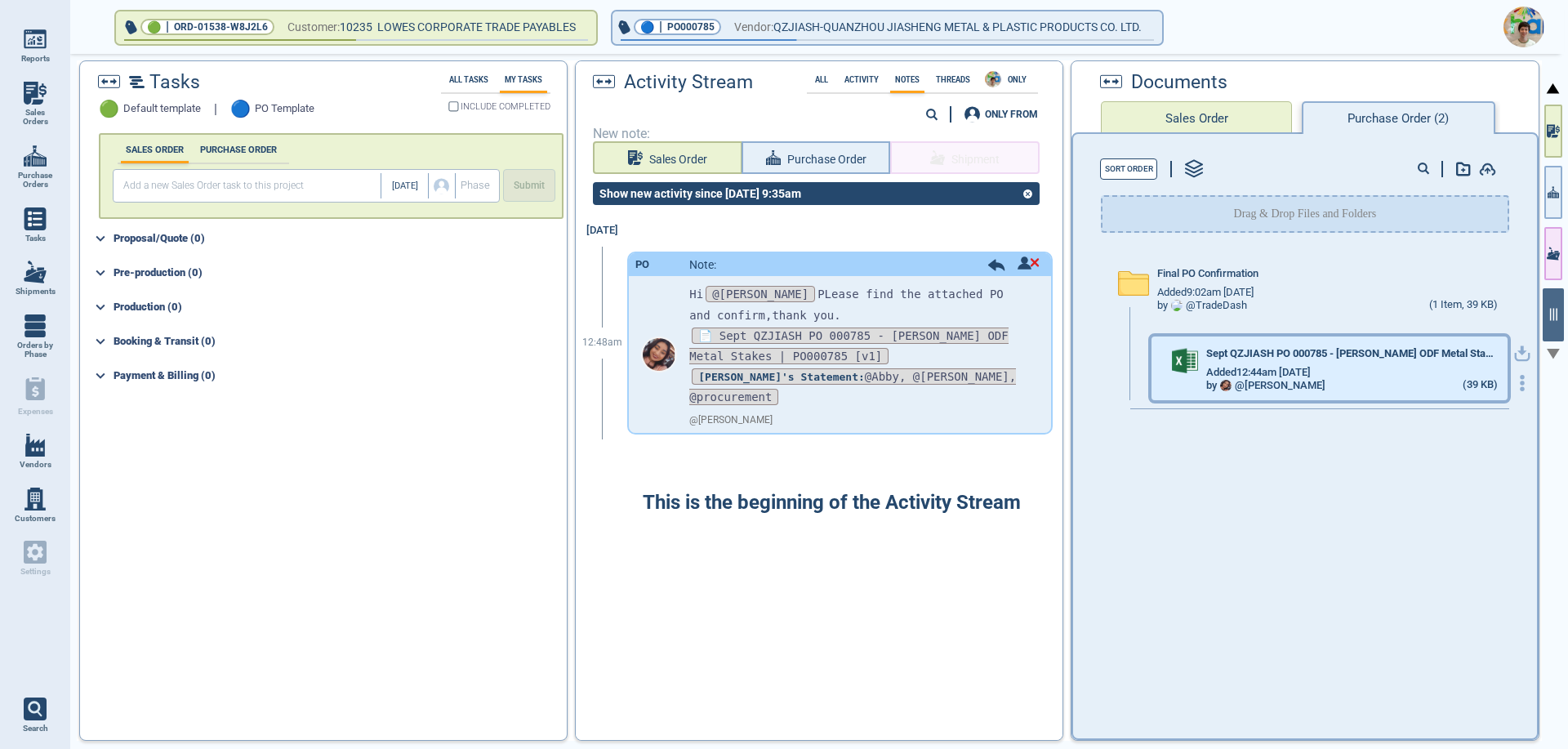
click at [1432, 377] on div "Added 12:44am [DATE]" at bounding box center [1351, 373] width 291 height 14
click at [1514, 355] on icon "button" at bounding box center [1522, 354] width 16 height 16
click at [28, 114] on span "Sales Orders" at bounding box center [36, 117] width 44 height 18
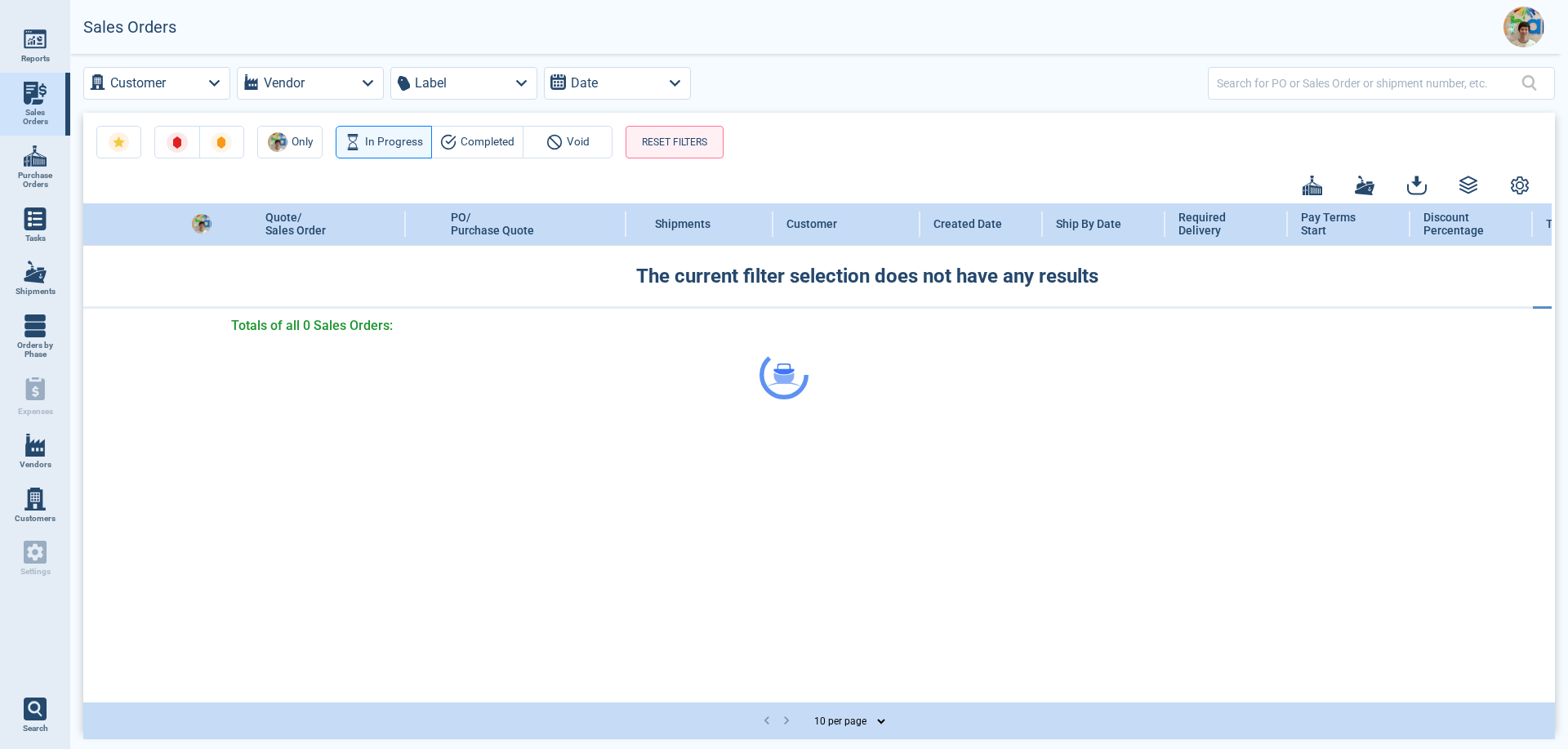
click at [1257, 90] on div at bounding box center [784, 374] width 1568 height 749
click at [1257, 78] on div at bounding box center [784, 374] width 1568 height 749
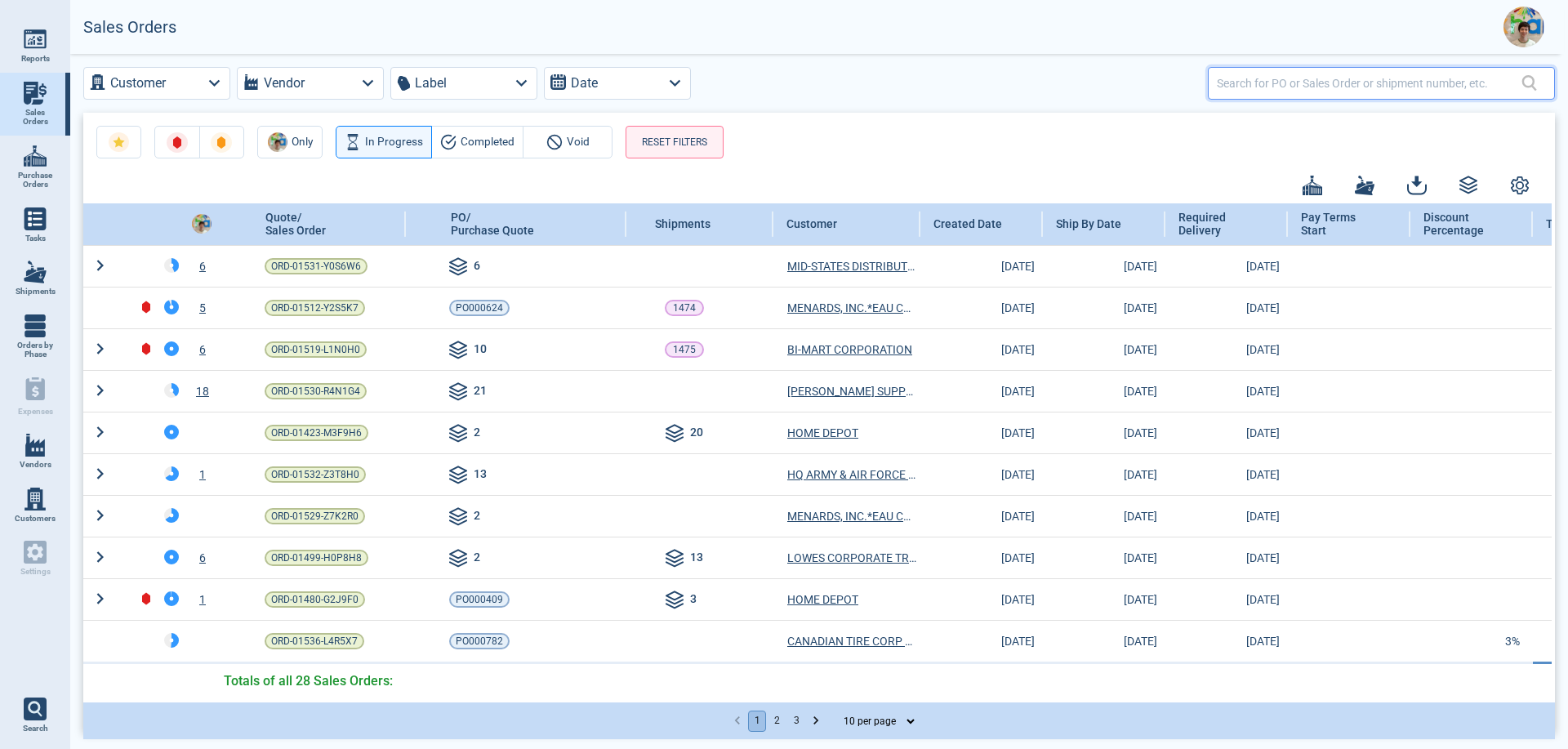
click at [1252, 82] on input "text" at bounding box center [1368, 83] width 304 height 24
type input "116"
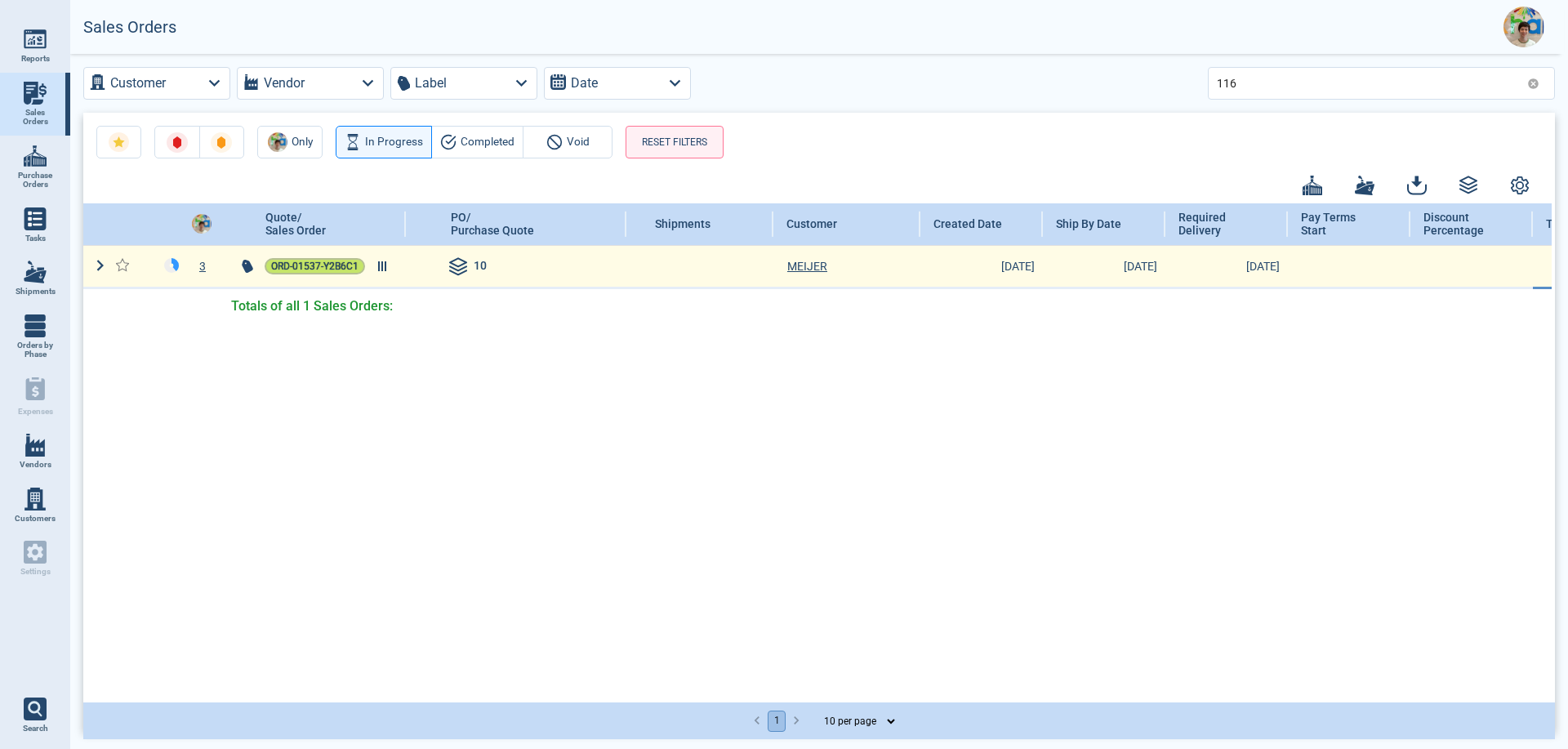
click at [342, 265] on span "ORD-01537-Y2B6C1" at bounding box center [315, 266] width 87 height 16
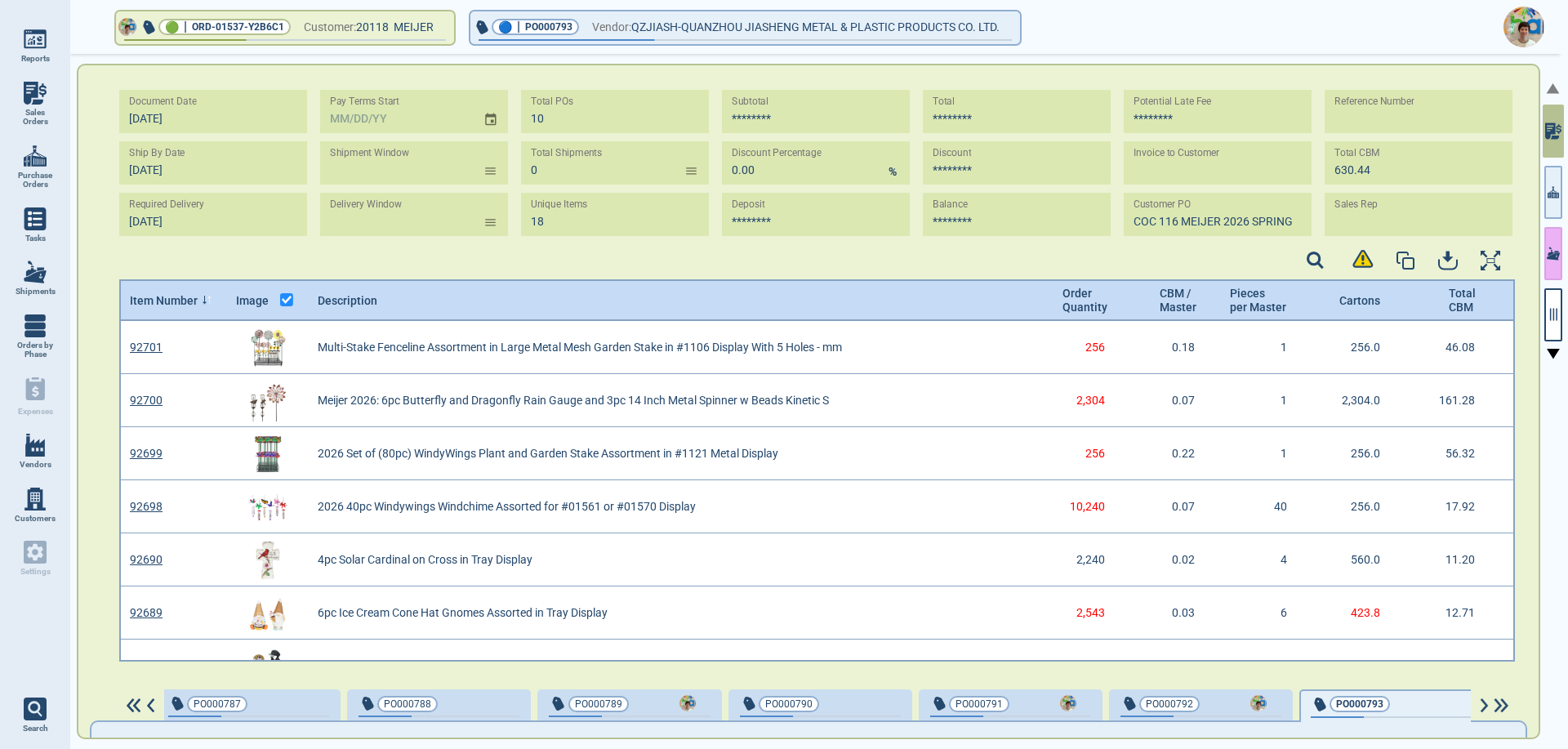
scroll to position [335, 1390]
click at [1554, 323] on button "button" at bounding box center [1553, 314] width 18 height 53
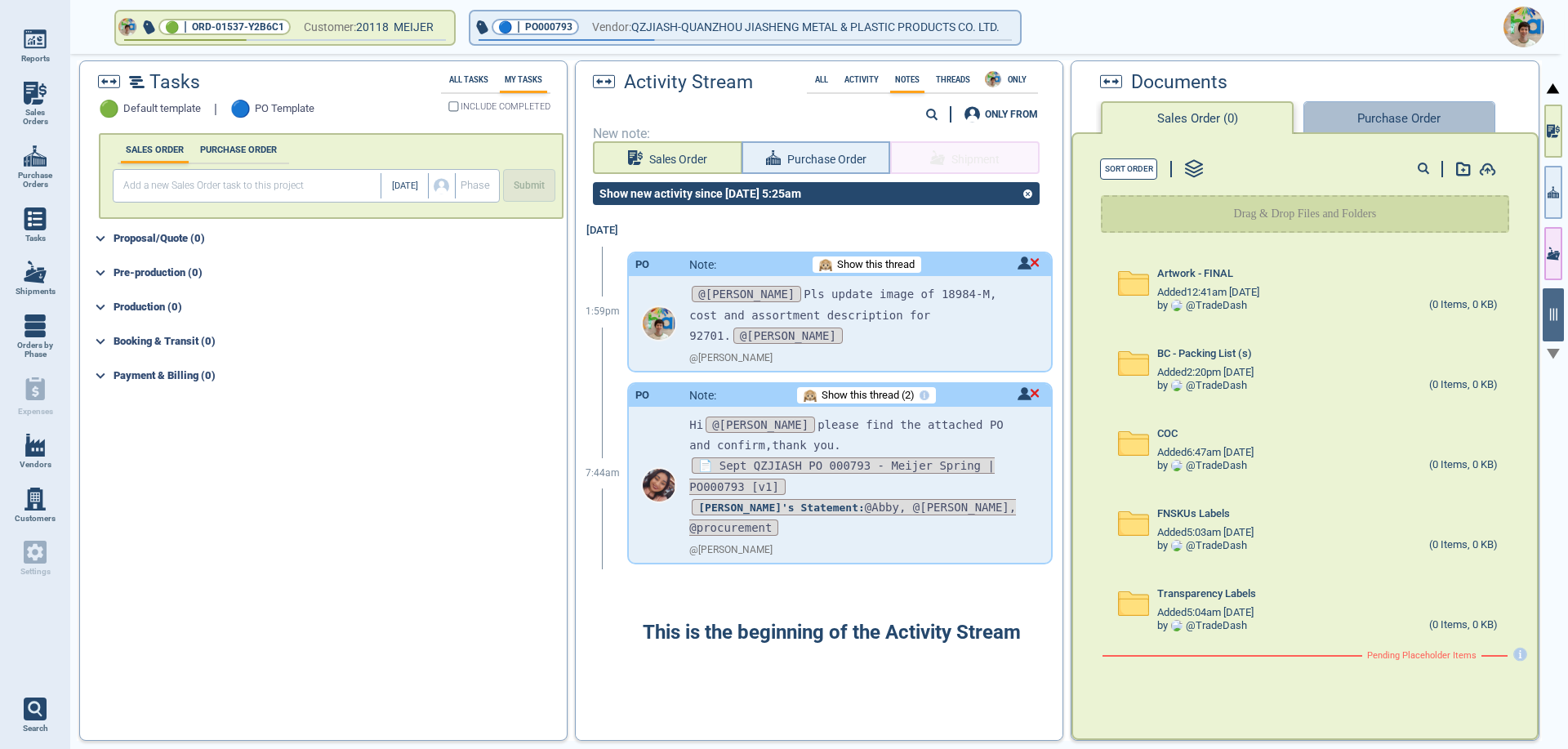
click at [1380, 114] on button "Purchase Order" at bounding box center [1399, 118] width 191 height 33
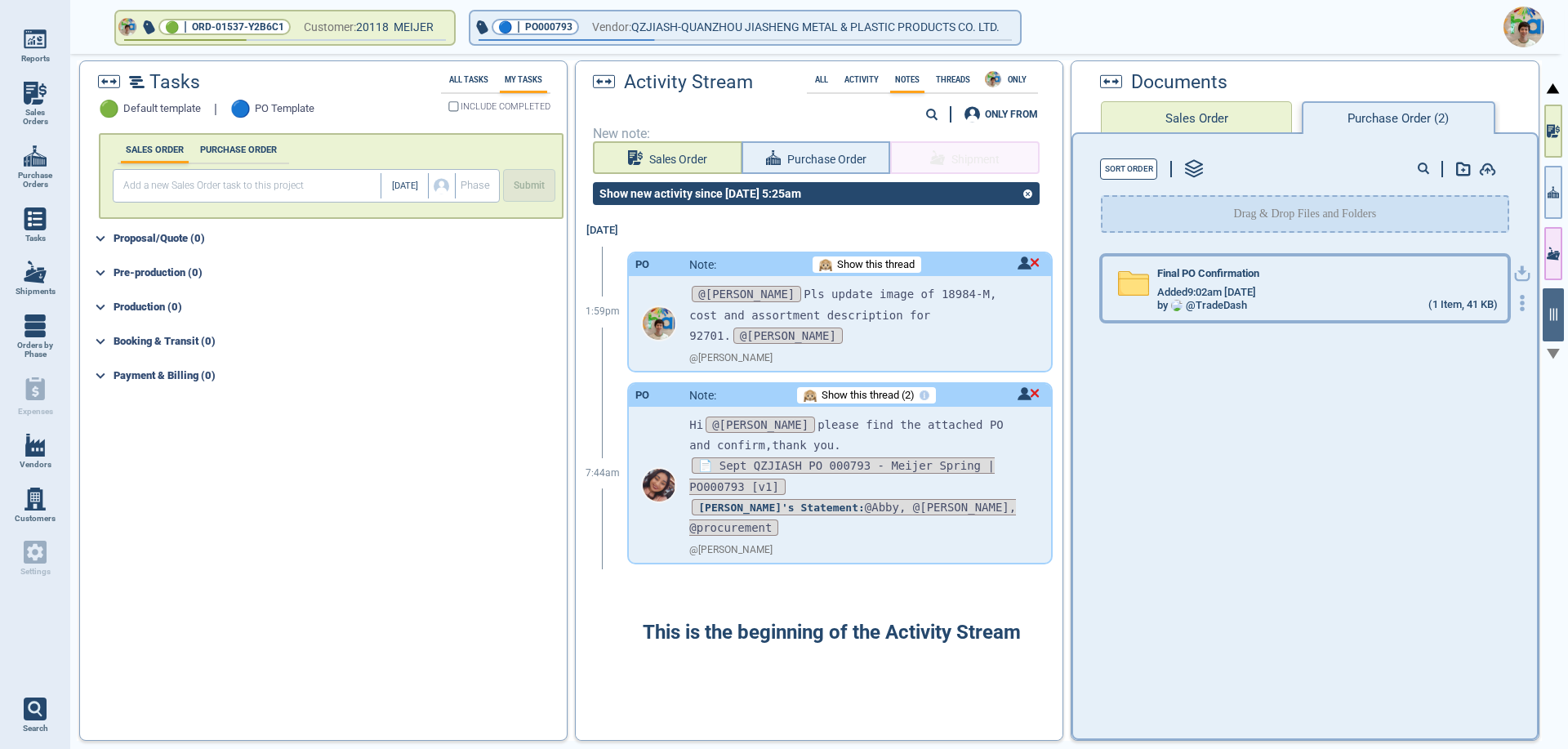
click at [1304, 287] on div "Added 9:02am [DATE]" at bounding box center [1327, 293] width 340 height 14
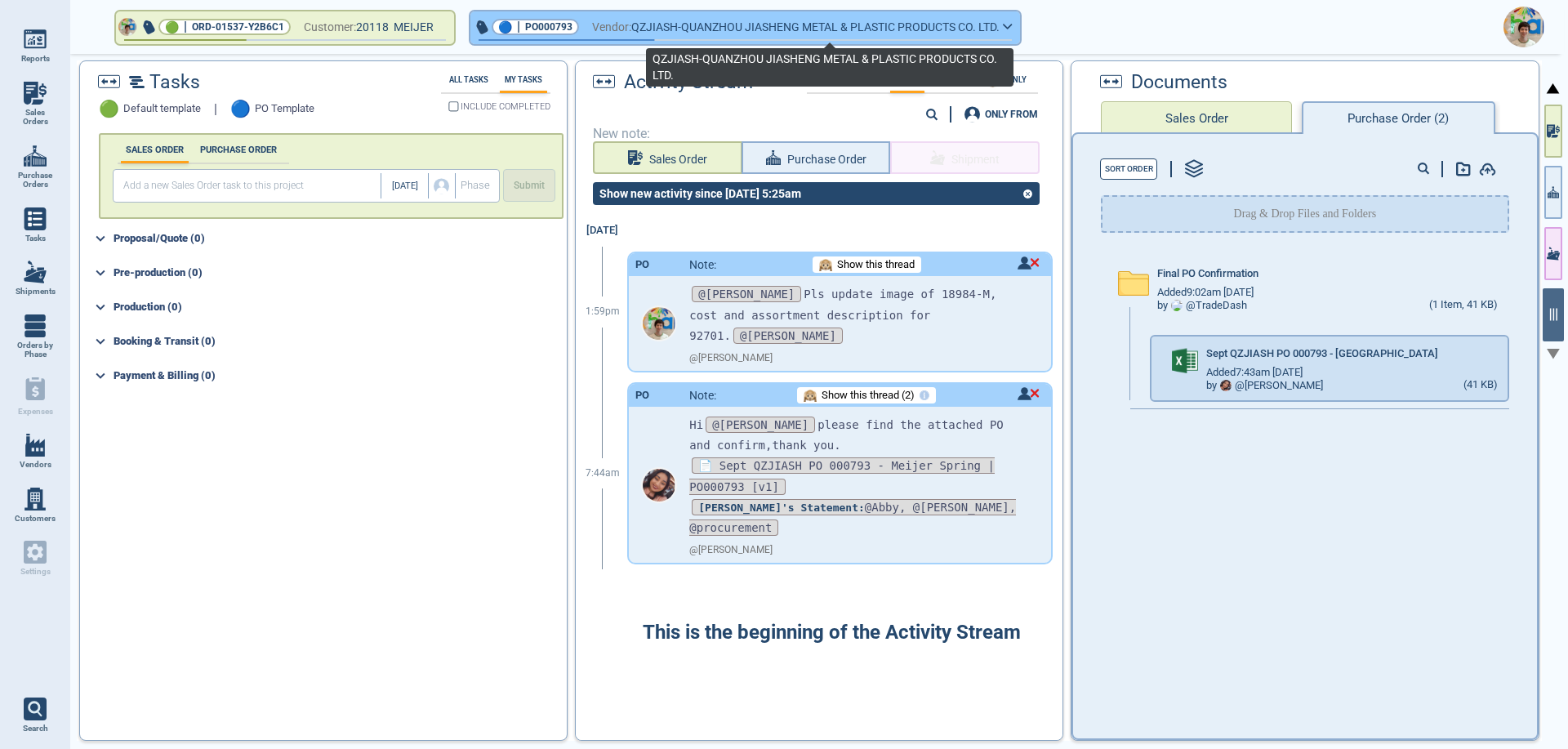
click at [836, 24] on span "QZJIASH-QUANZHOU JIASHENG METAL & PLASTIC PRODUCTS CO. LTD." at bounding box center [814, 27] width 368 height 20
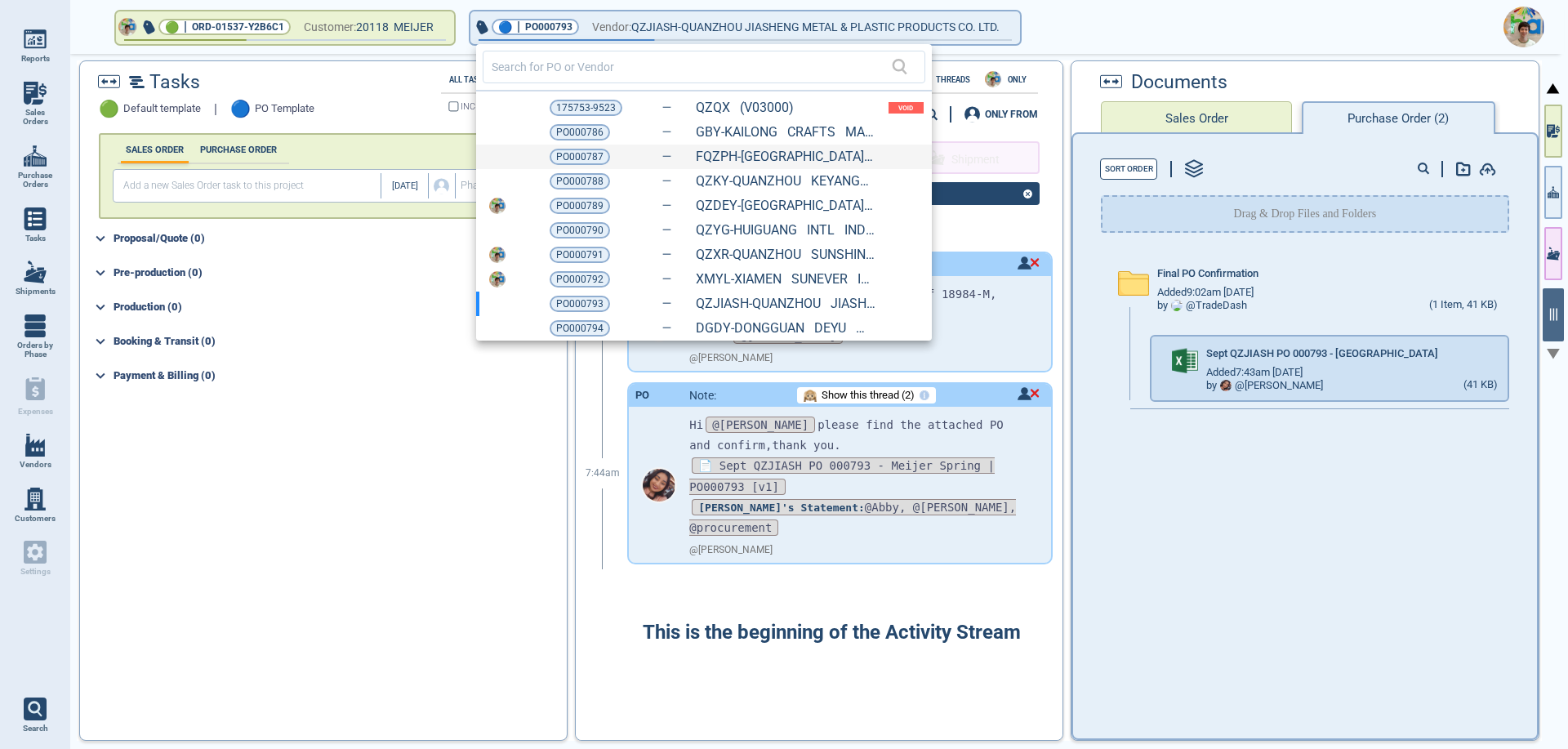
click at [584, 147] on div "PO000787 FQZPH-[GEOGRAPHIC_DATA] QUANZHOU PENGHONG (10904)" at bounding box center [704, 157] width 456 height 24
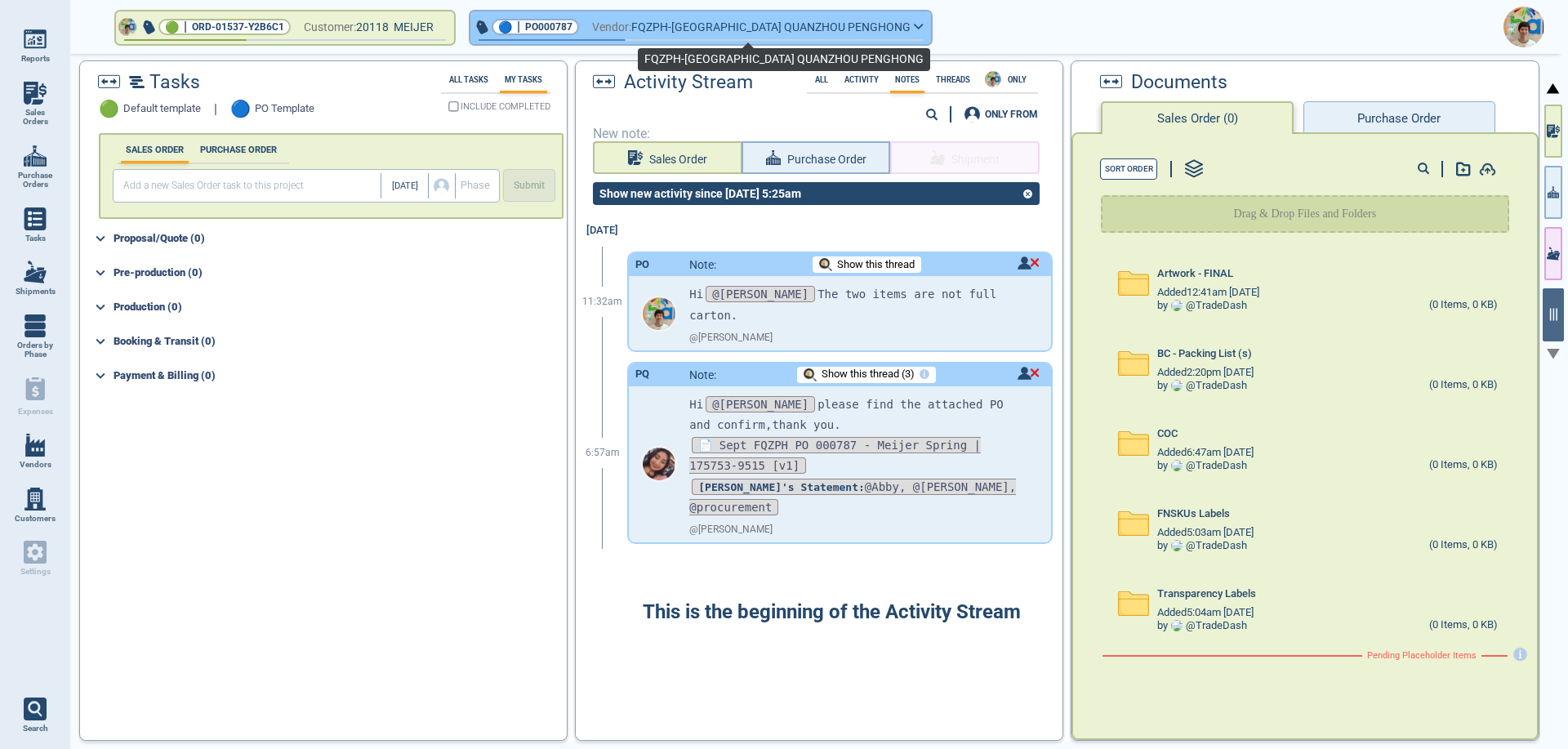
click at [827, 29] on span "FQZPH-[GEOGRAPHIC_DATA] QUANZHOU PENGHONG" at bounding box center [770, 27] width 279 height 20
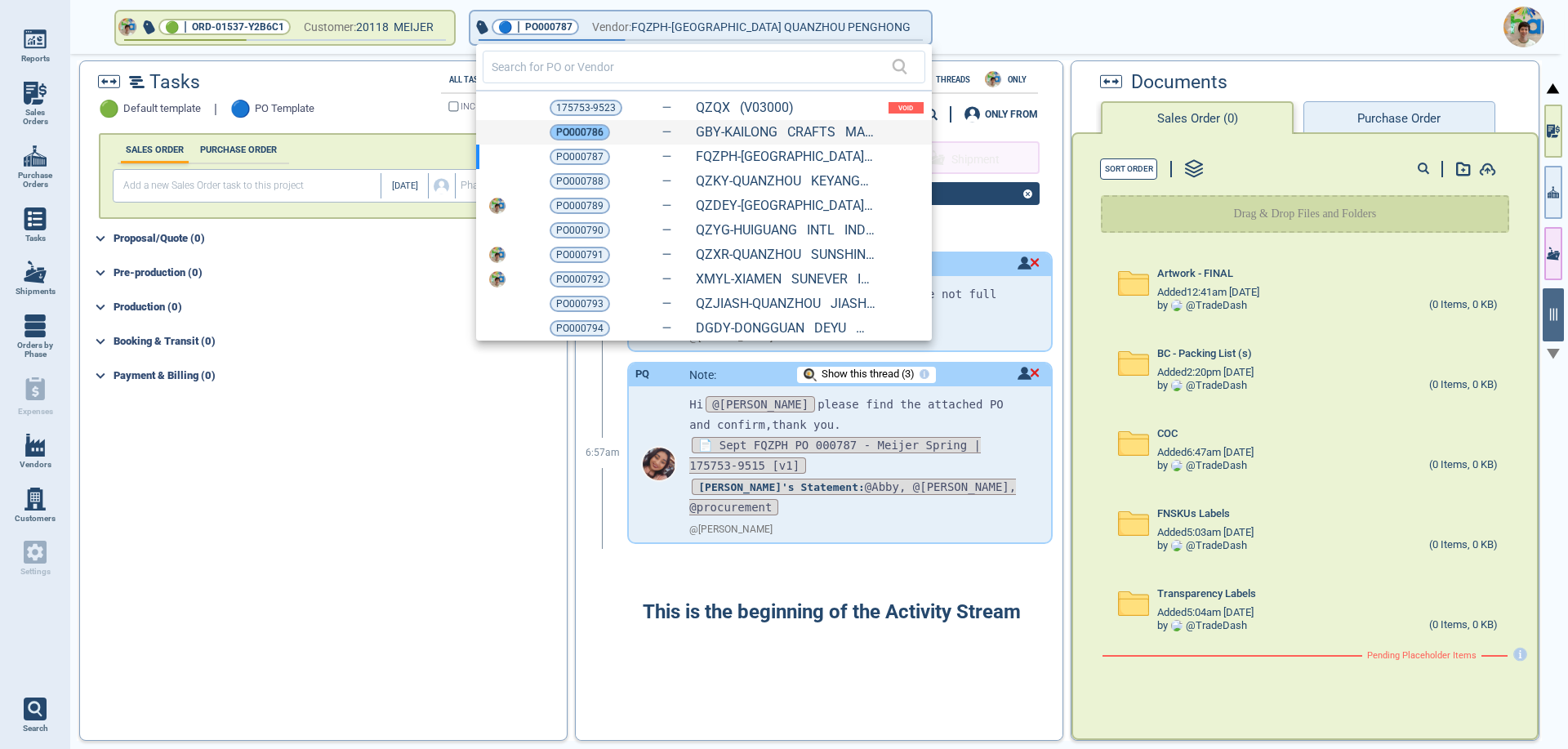
click at [588, 137] on span "PO000786" at bounding box center [580, 131] width 47 height 16
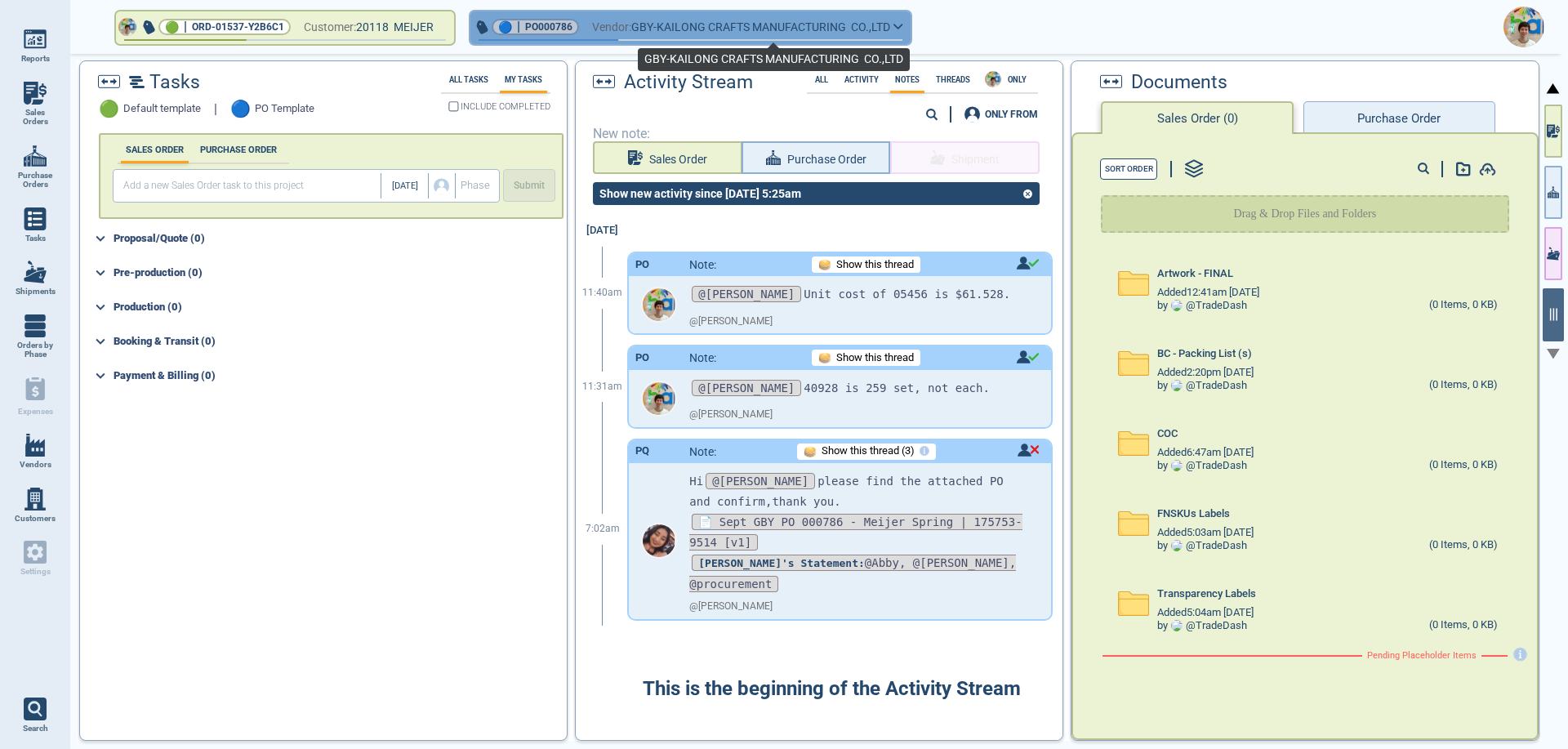
click at [791, 34] on span "GBY-KAILONG CRAFTS MANUFACTURING CO.,LTD" at bounding box center [760, 27] width 259 height 20
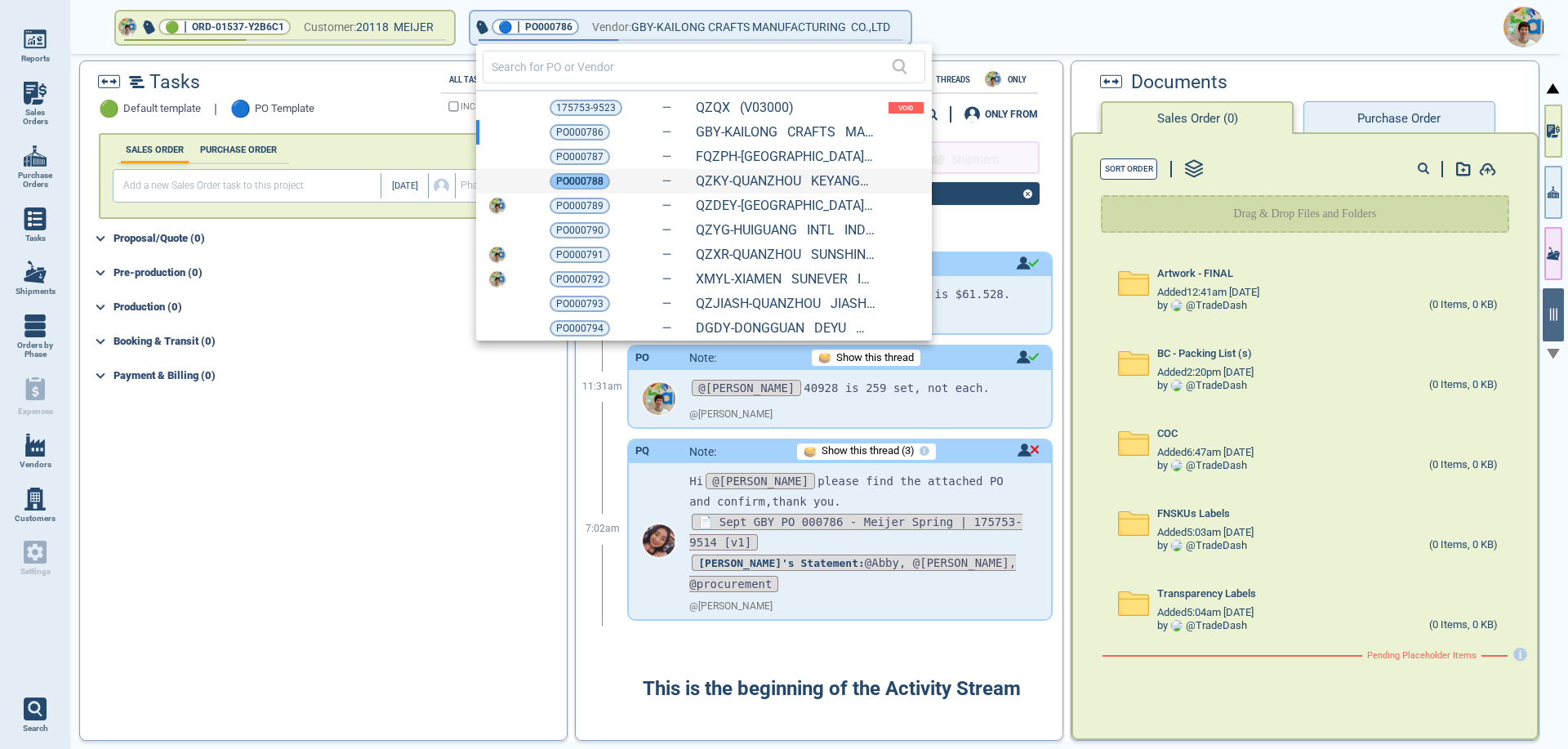
click at [588, 186] on span "PO000788" at bounding box center [580, 181] width 47 height 16
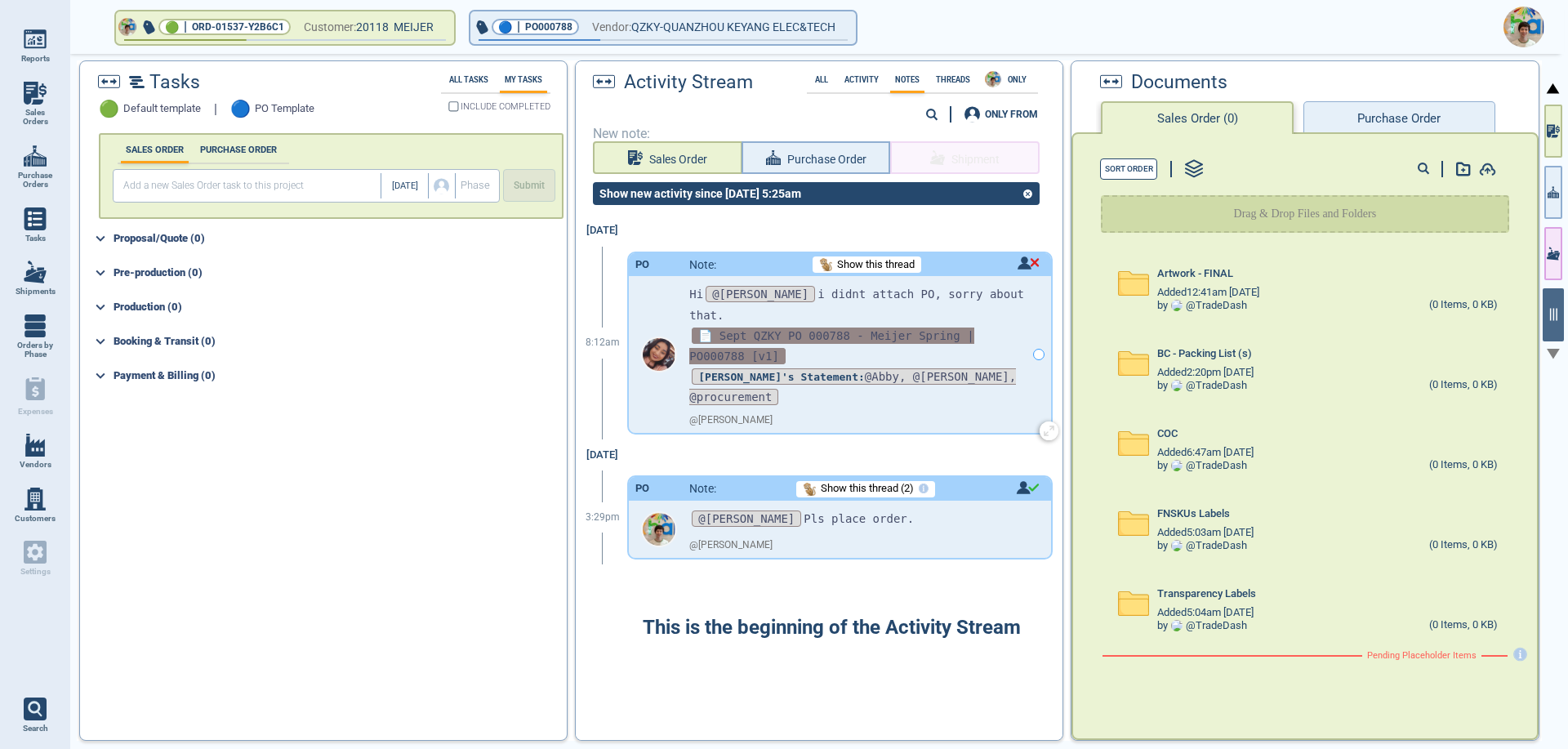
click at [913, 328] on span "📄 Sept QZKY PO 000788 - Meijer Spring | PO000788 [v1]" at bounding box center [831, 346] width 284 height 37
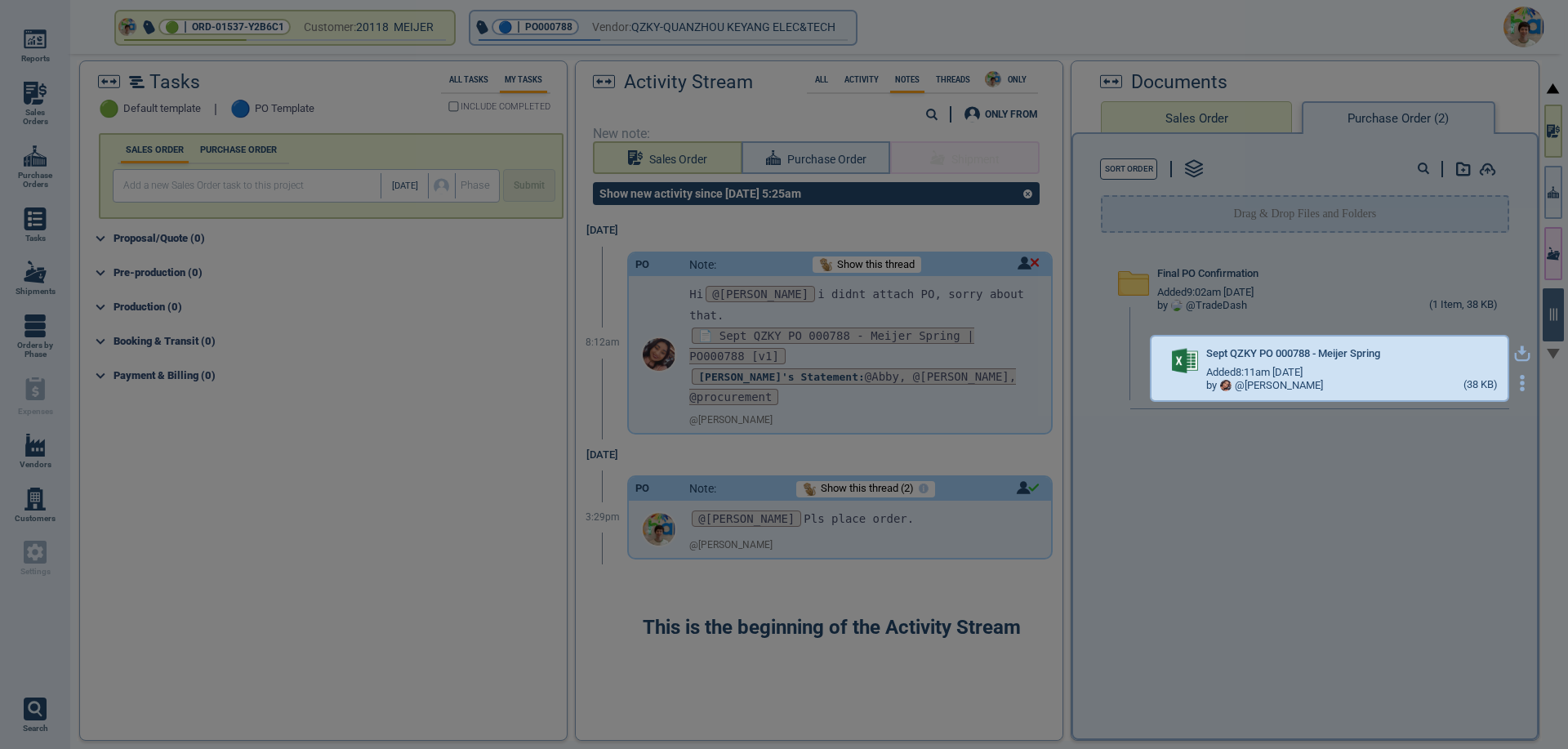
click at [1514, 353] on icon "button" at bounding box center [1522, 354] width 16 height 16
